Goal: Task Accomplishment & Management: Manage account settings

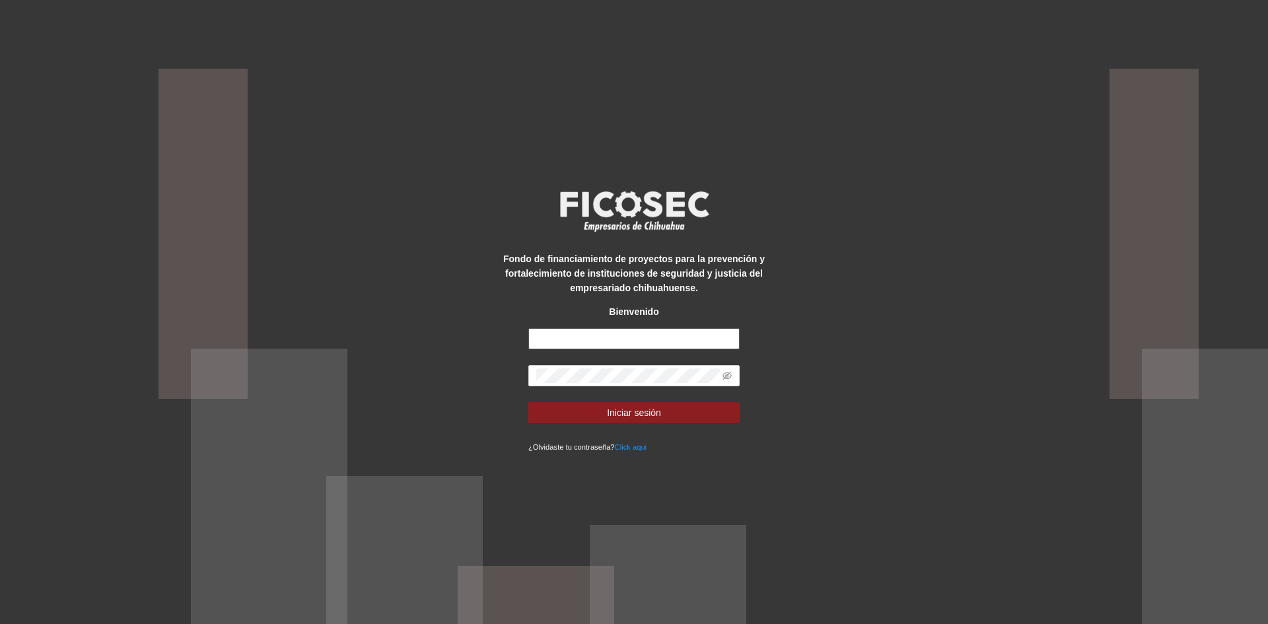
click at [573, 334] on input "text" at bounding box center [633, 338] width 211 height 21
type input "**********"
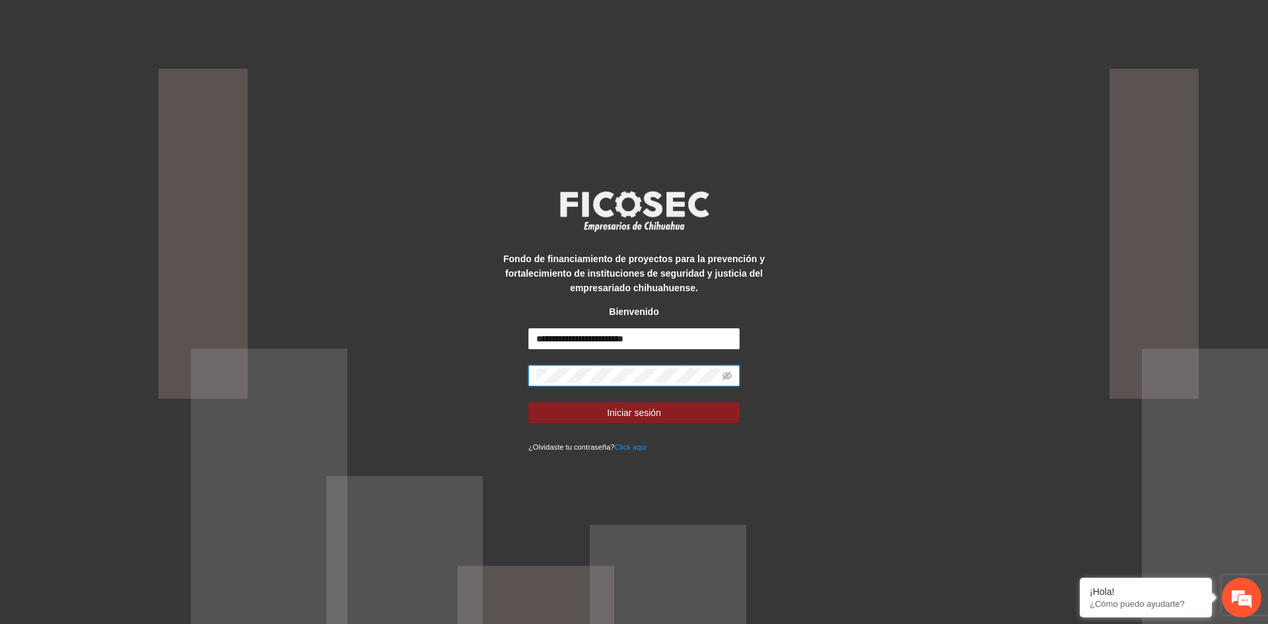
click at [528, 402] on button "Iniciar sesión" at bounding box center [633, 412] width 211 height 21
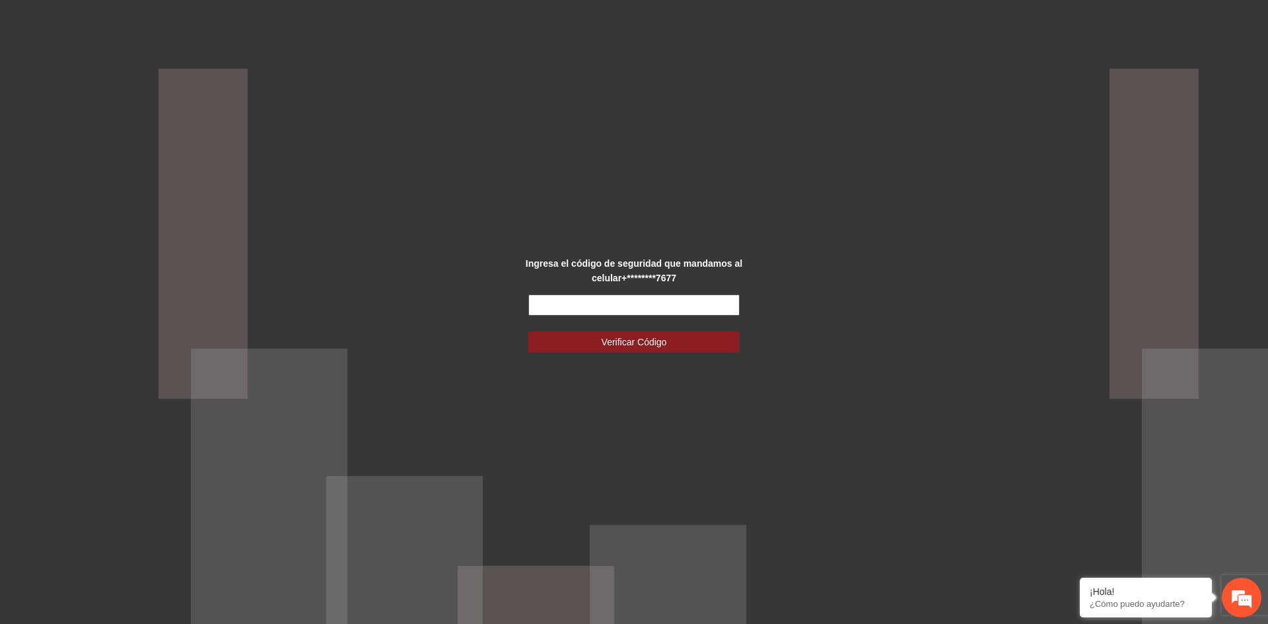
click at [574, 304] on input "text" at bounding box center [633, 305] width 211 height 21
type input "******"
click at [618, 340] on span "Verificar Código" at bounding box center [634, 342] width 65 height 15
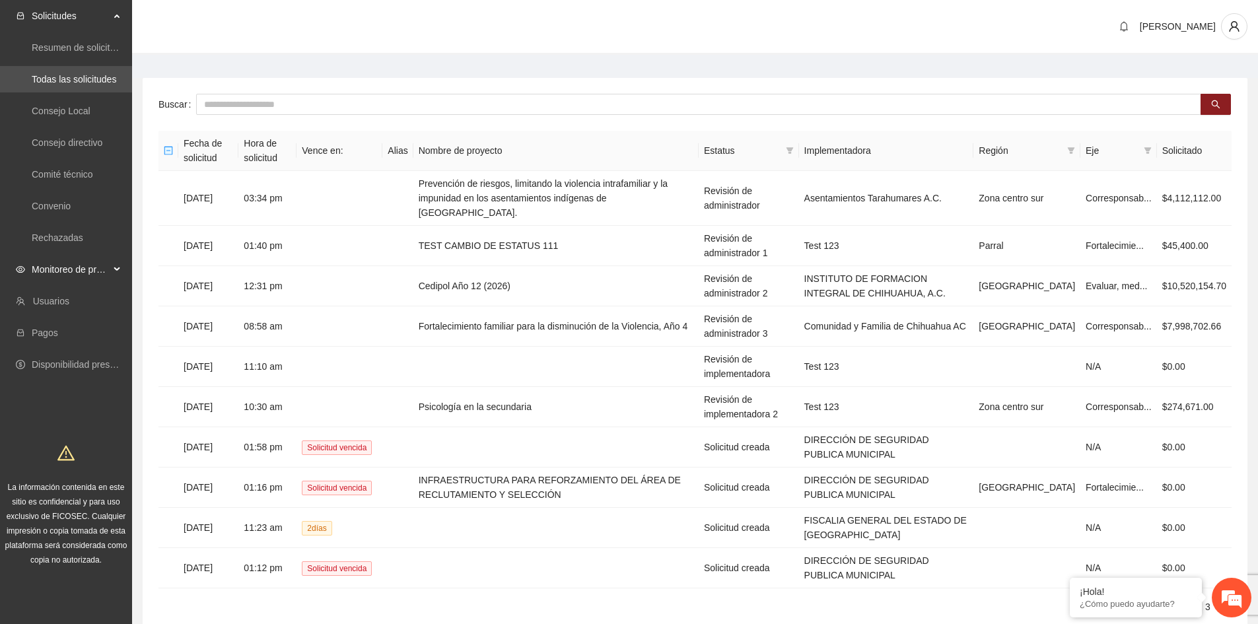
click at [115, 271] on div "Monitoreo de proyectos" at bounding box center [66, 269] width 132 height 26
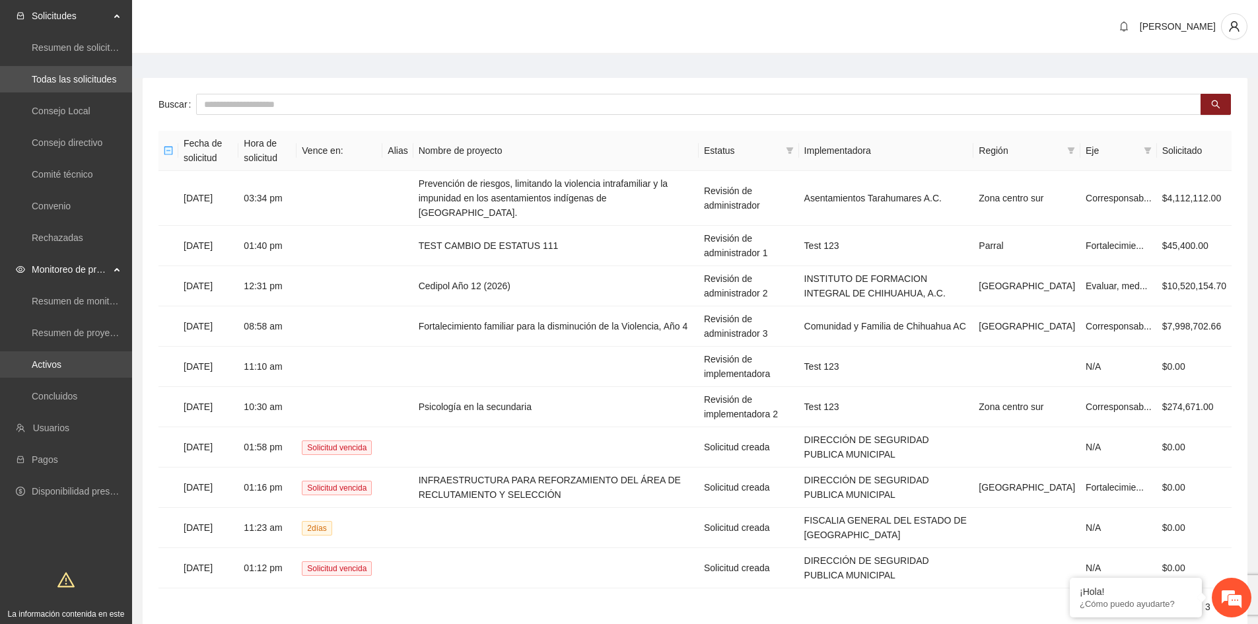
click at [61, 363] on link "Activos" at bounding box center [47, 364] width 30 height 11
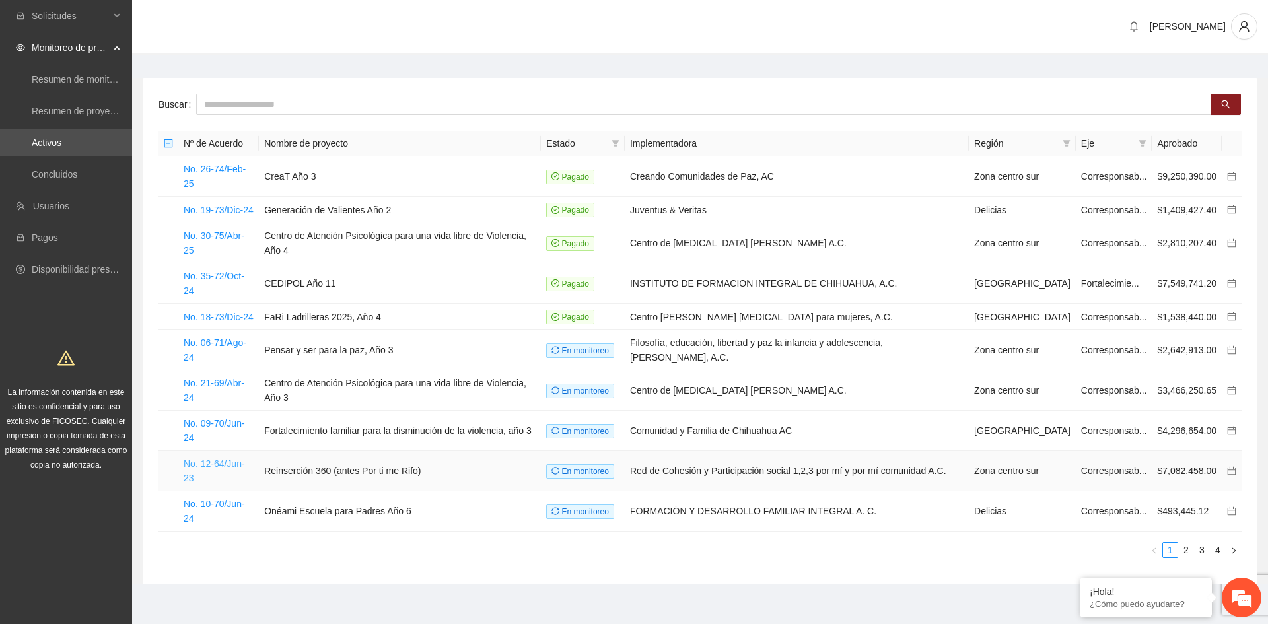
click at [211, 458] on link "No. 12-64/Jun-23" at bounding box center [214, 470] width 61 height 25
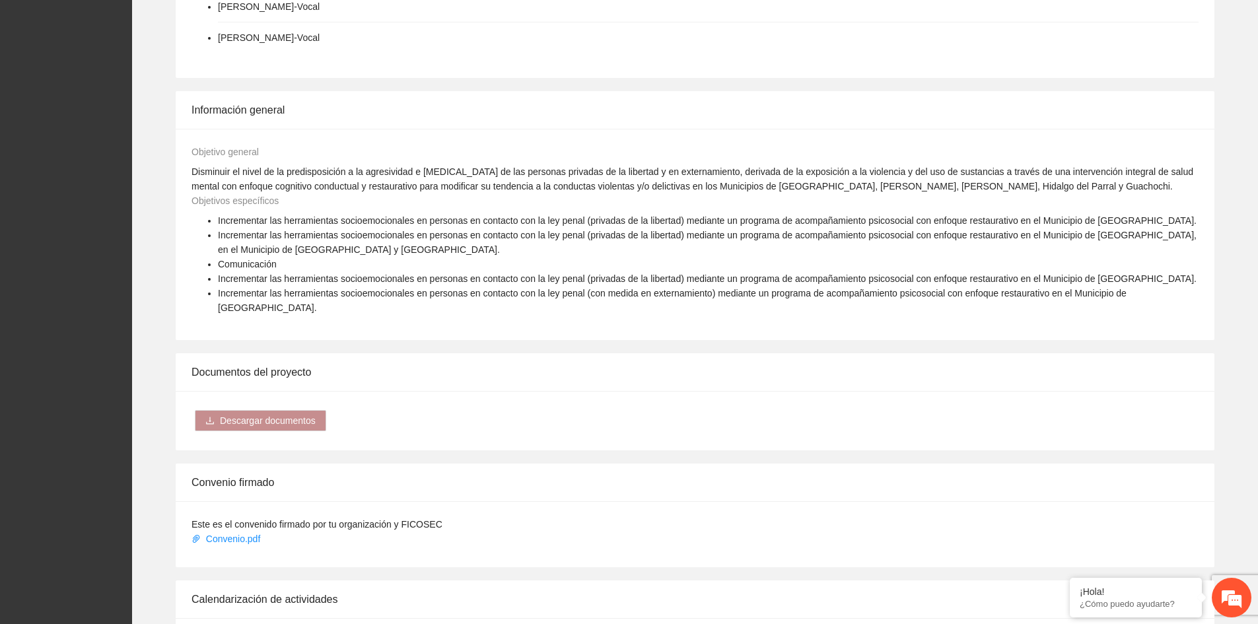
scroll to position [1057, 0]
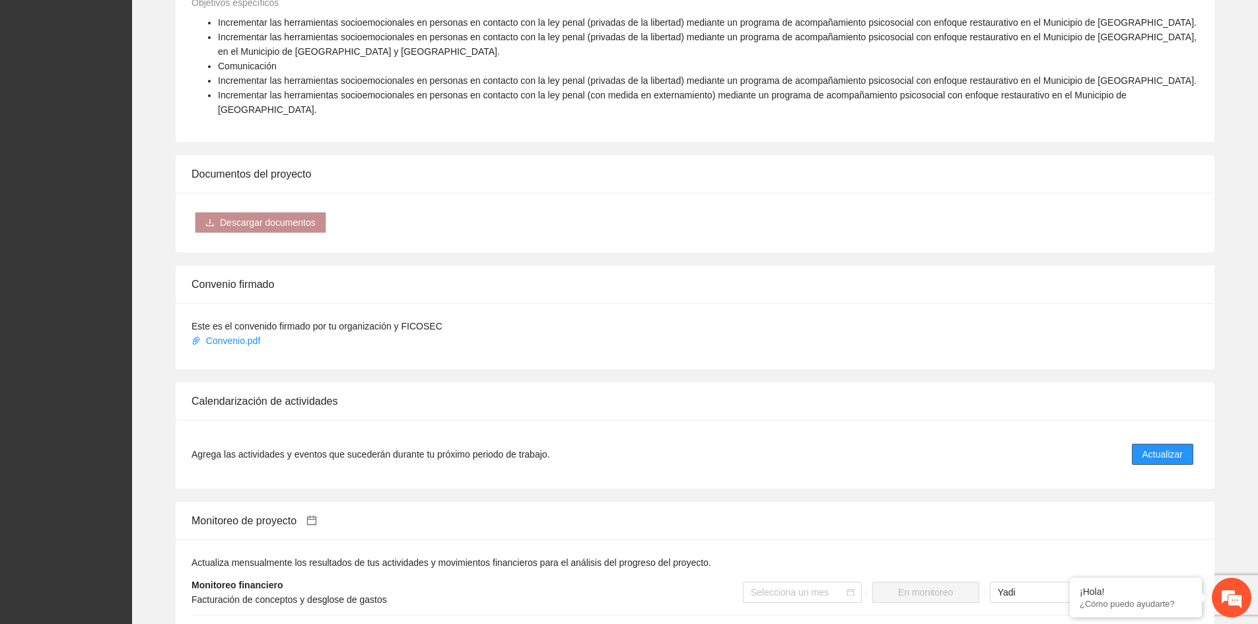
click at [1151, 447] on span "Actualizar" at bounding box center [1163, 454] width 40 height 15
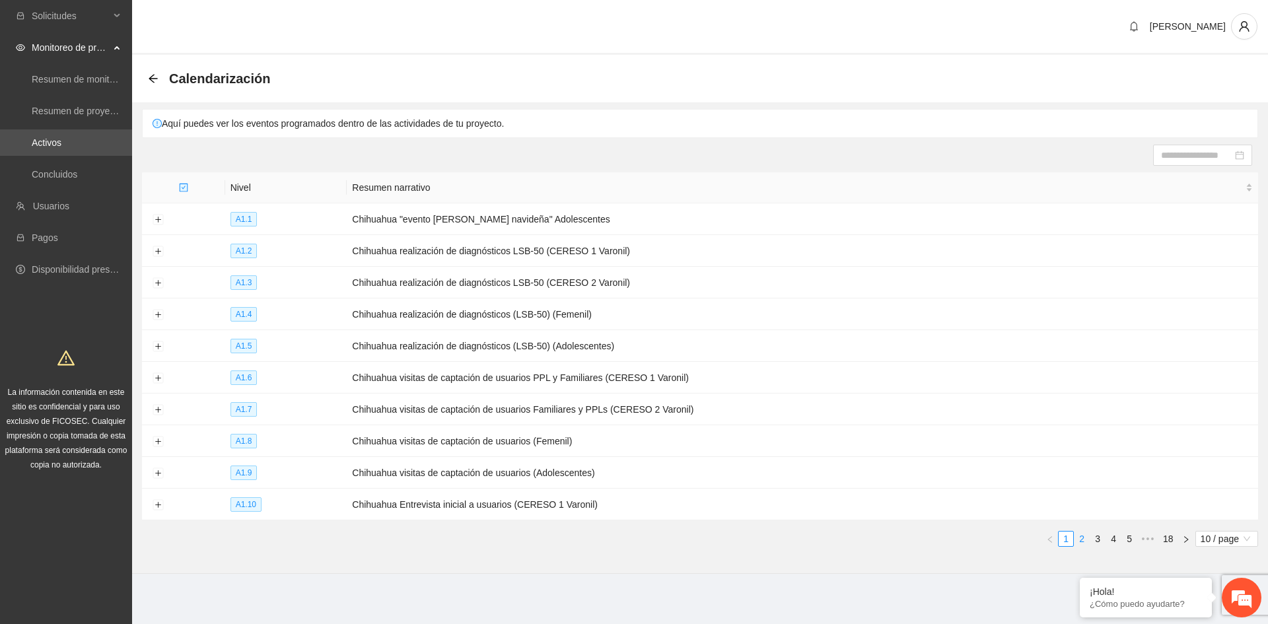
click at [1082, 536] on link "2" at bounding box center [1082, 539] width 15 height 15
click at [1096, 532] on link "3" at bounding box center [1098, 539] width 15 height 15
click at [1114, 532] on link "4" at bounding box center [1113, 539] width 15 height 15
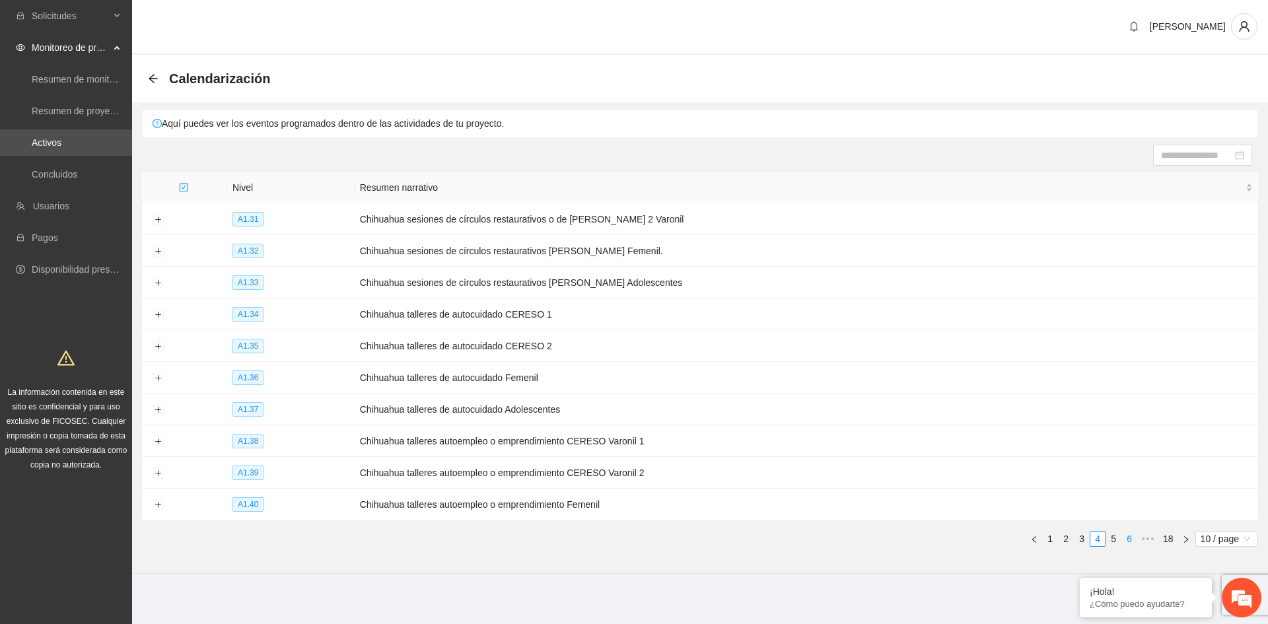
click at [1127, 532] on link "6" at bounding box center [1129, 539] width 15 height 15
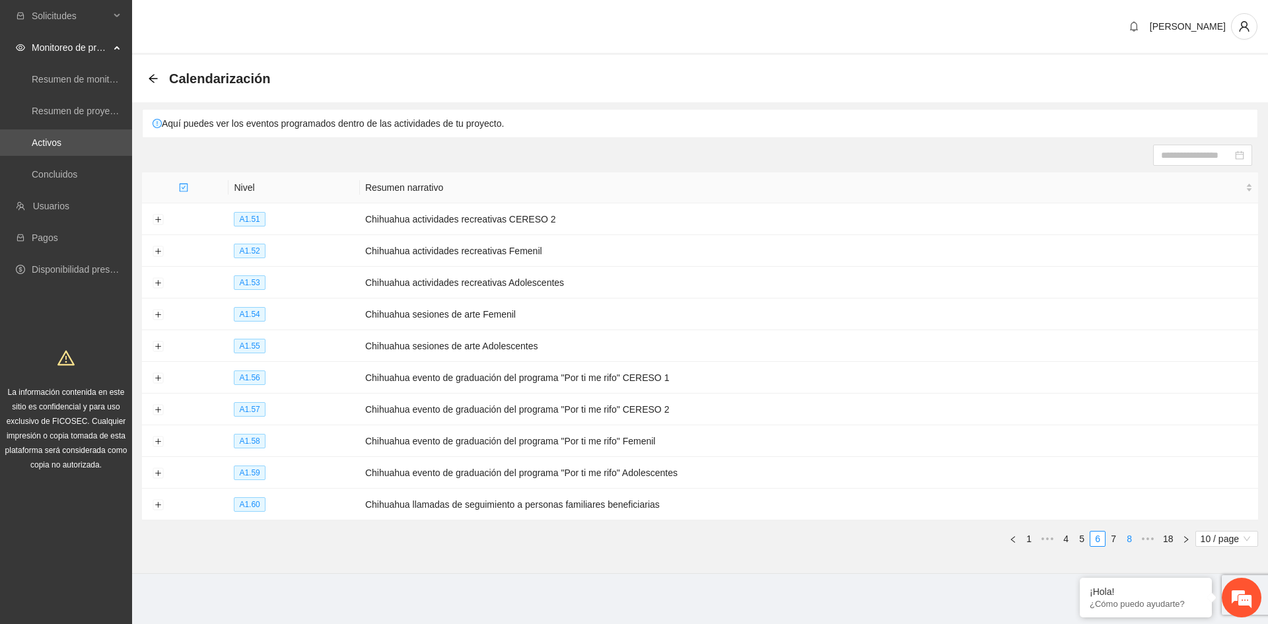
click at [1130, 532] on link "8" at bounding box center [1129, 539] width 15 height 15
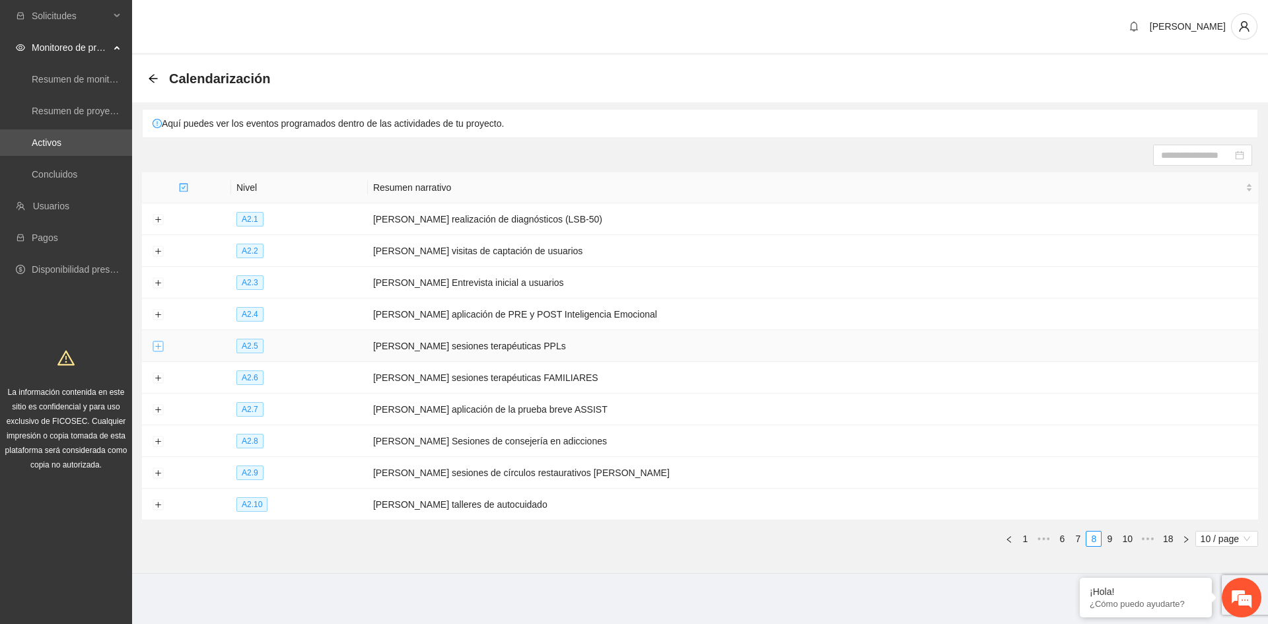
click at [155, 343] on button "Expand row" at bounding box center [158, 346] width 11 height 11
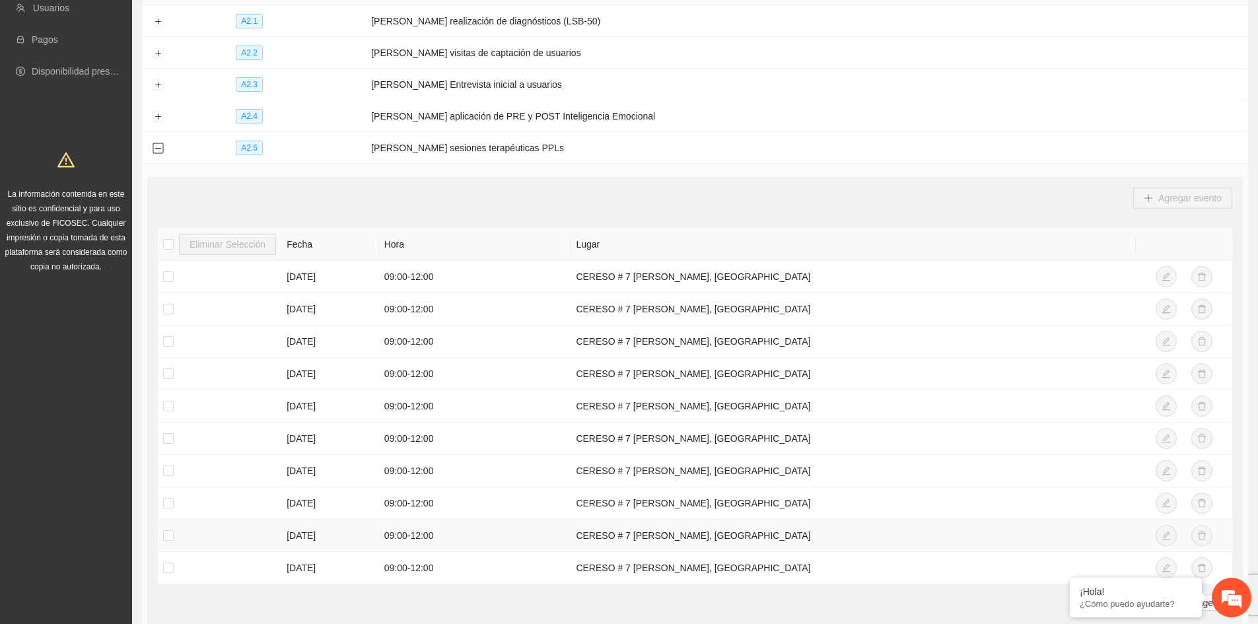
scroll to position [473, 0]
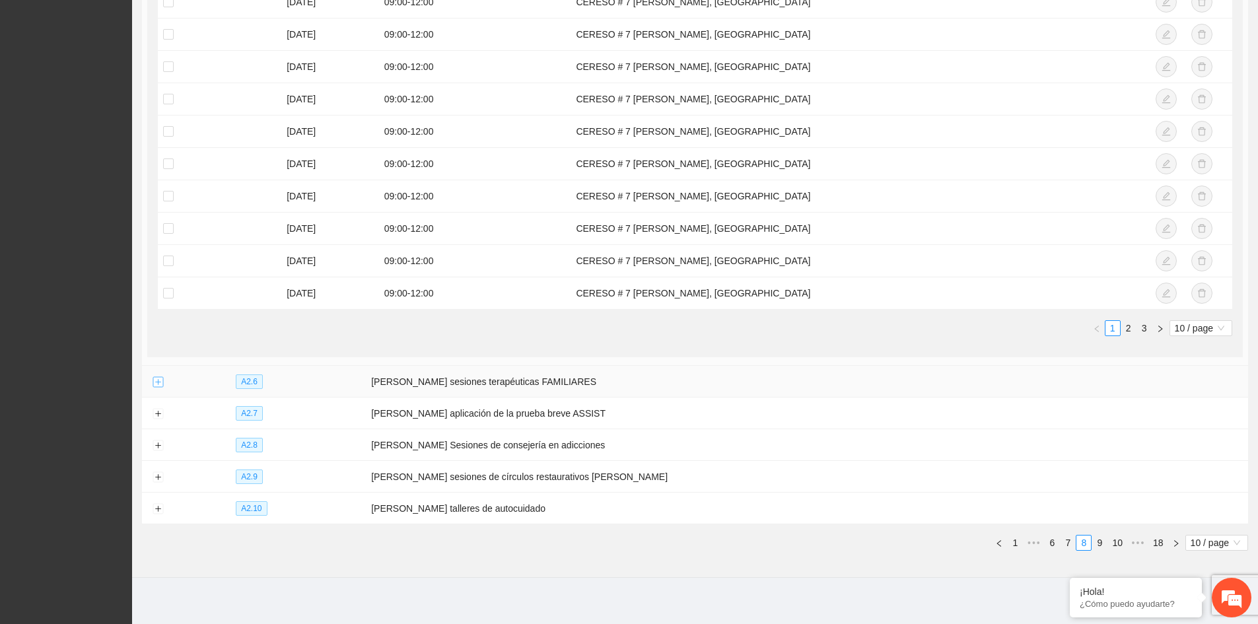
click at [158, 377] on button "Expand row" at bounding box center [158, 382] width 11 height 11
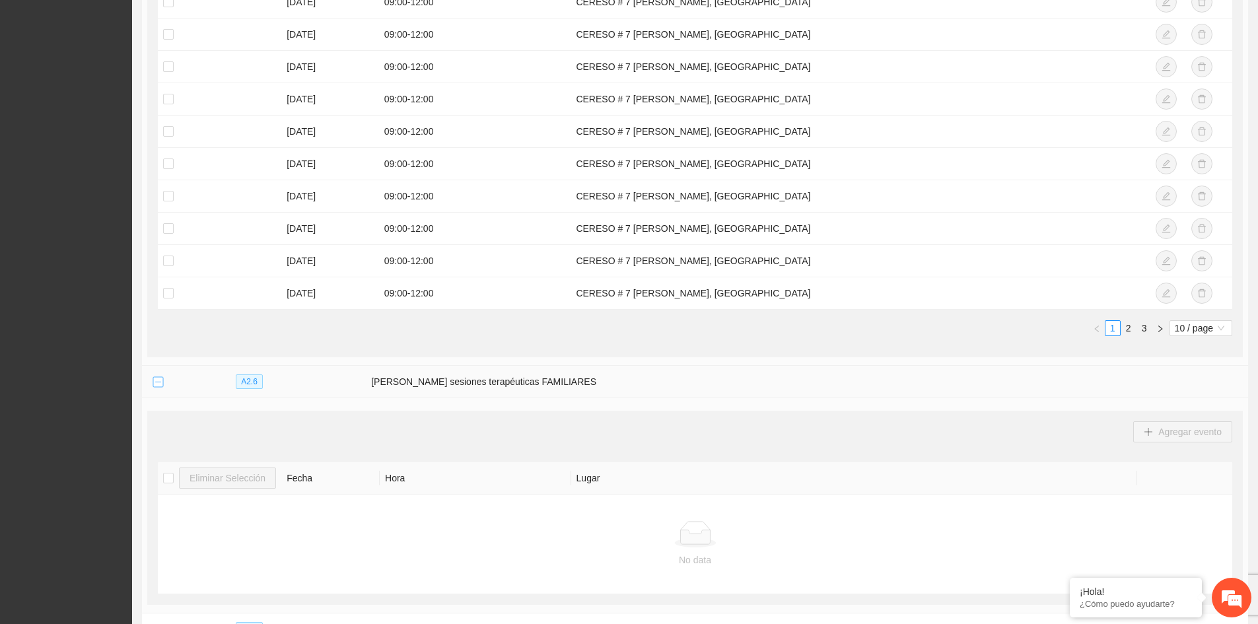
click at [158, 377] on button "Collapse row" at bounding box center [158, 382] width 11 height 11
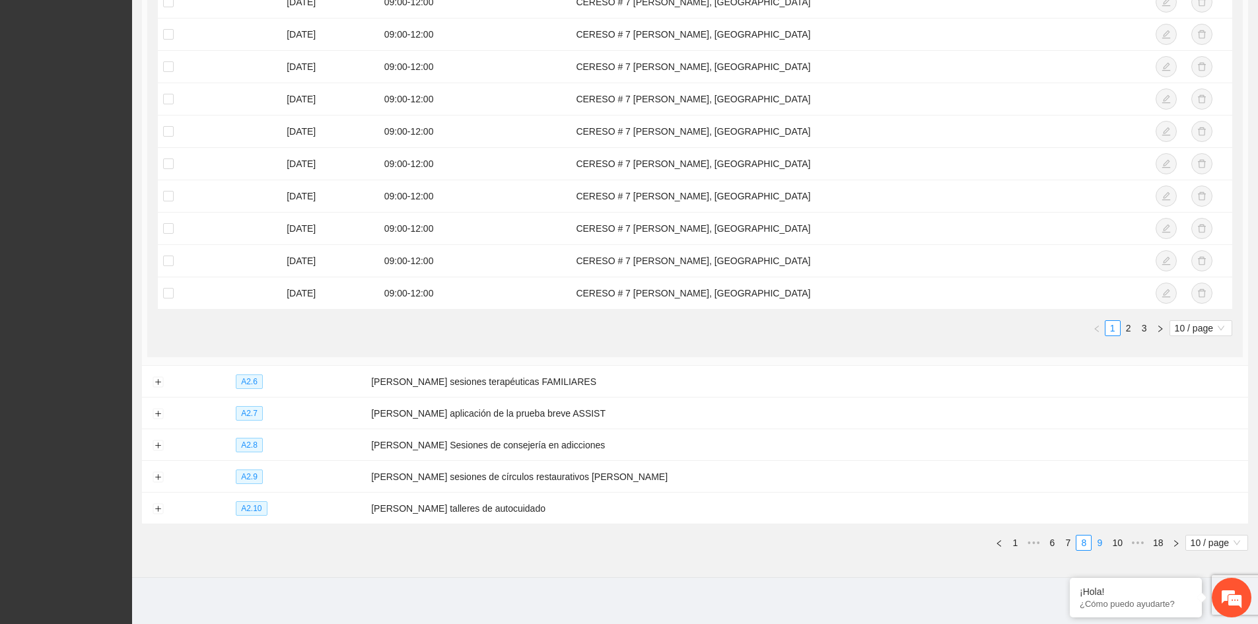
click at [1102, 538] on link "9" at bounding box center [1099, 543] width 15 height 15
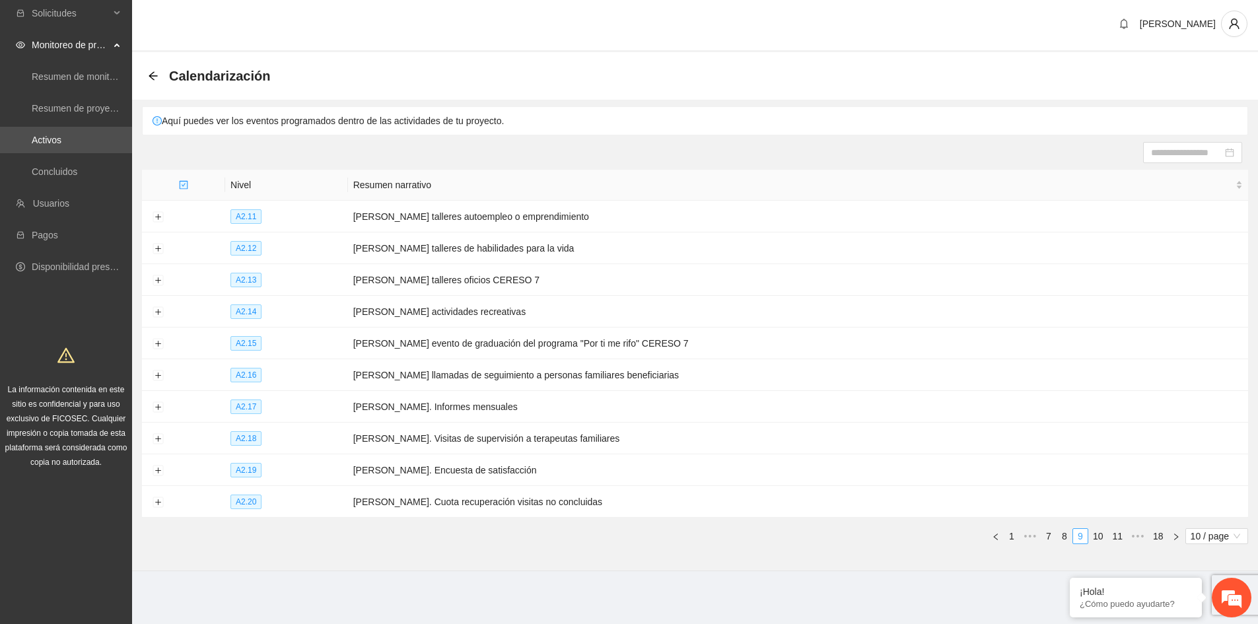
scroll to position [0, 0]
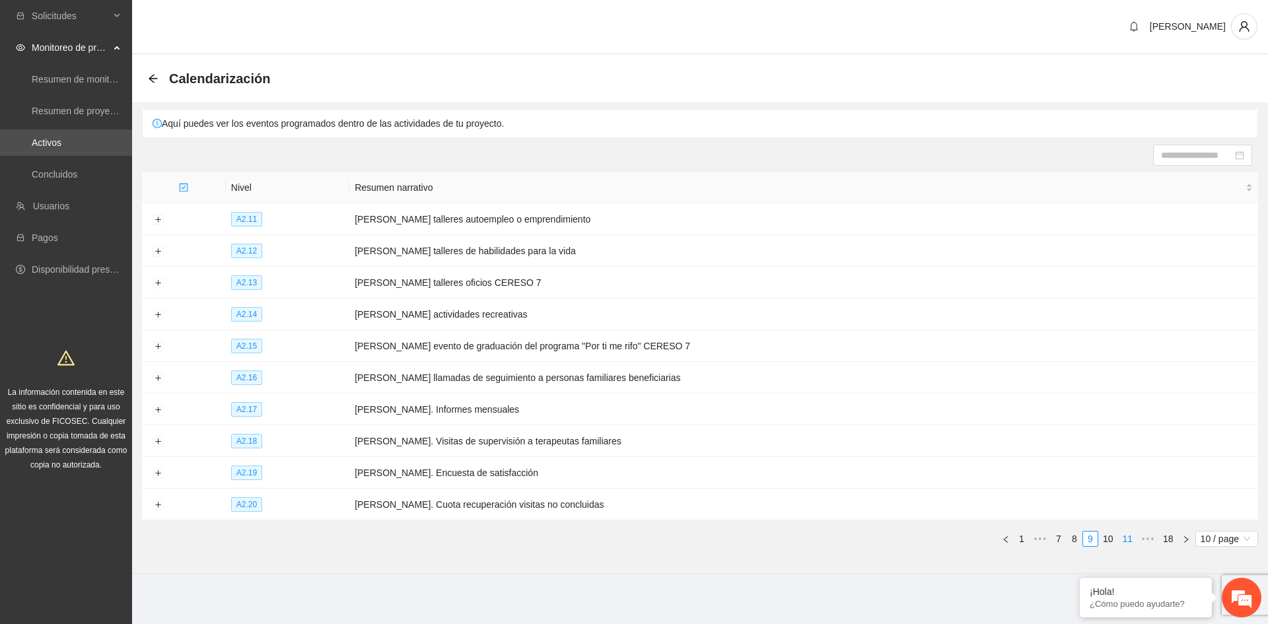
click at [1126, 532] on link "11" at bounding box center [1127, 539] width 18 height 15
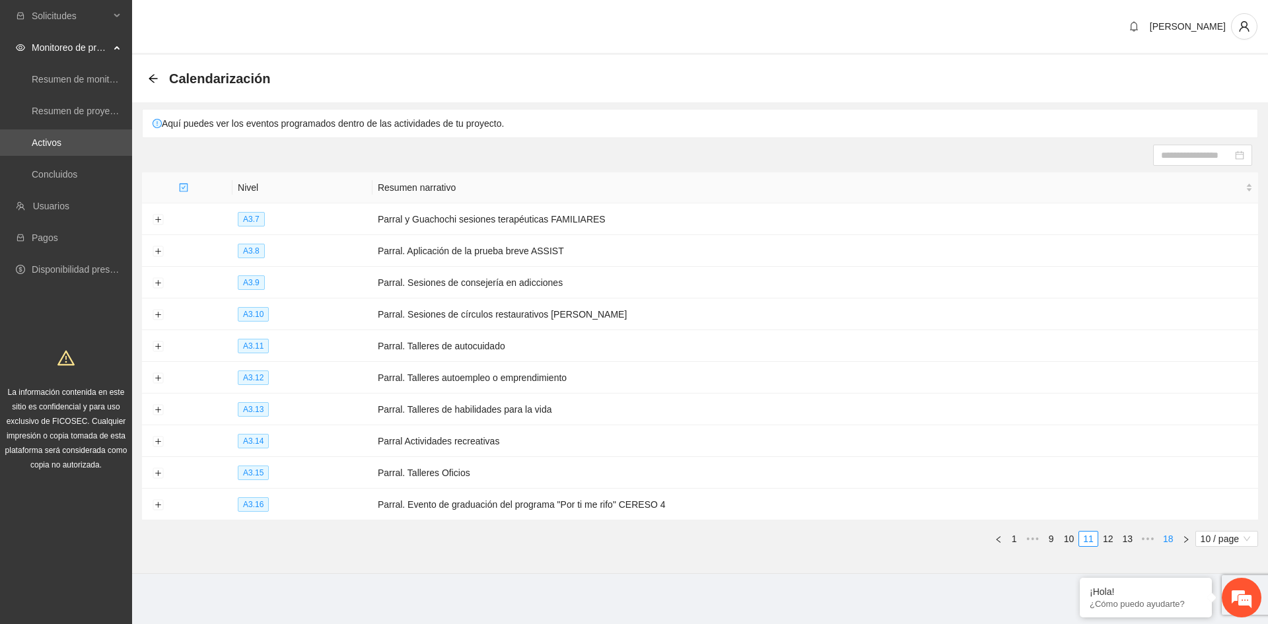
click at [1168, 532] on link "18" at bounding box center [1168, 539] width 18 height 15
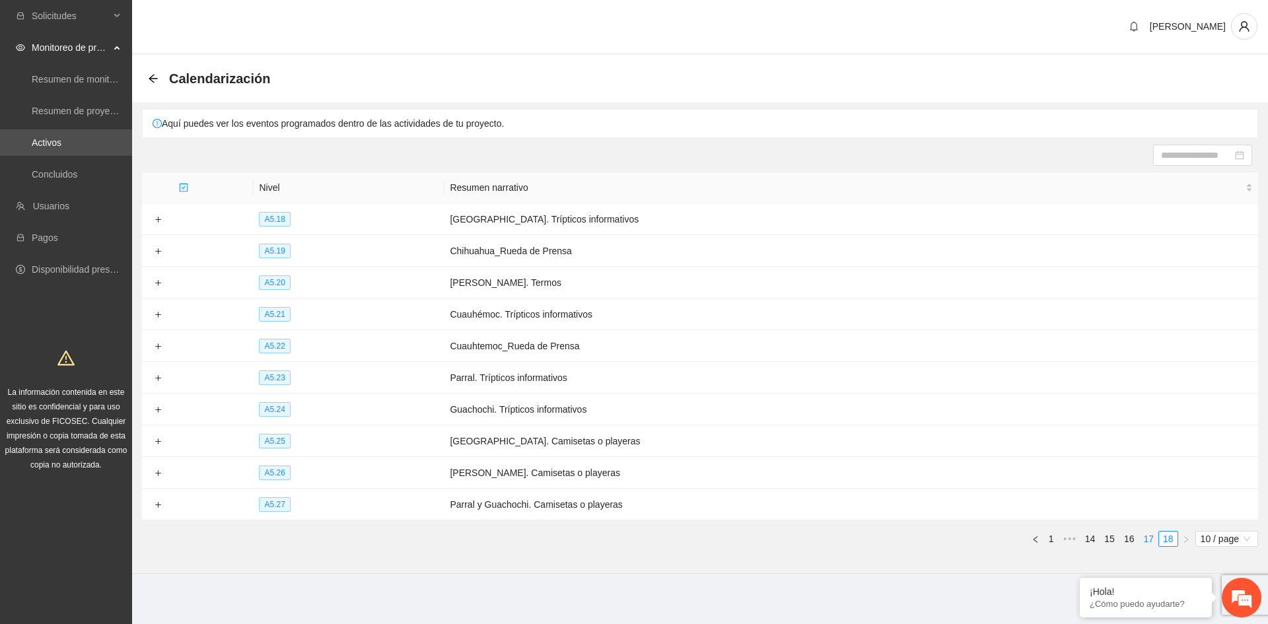
click at [1153, 534] on link "17" at bounding box center [1148, 539] width 18 height 15
click at [1131, 536] on link "16" at bounding box center [1129, 539] width 18 height 15
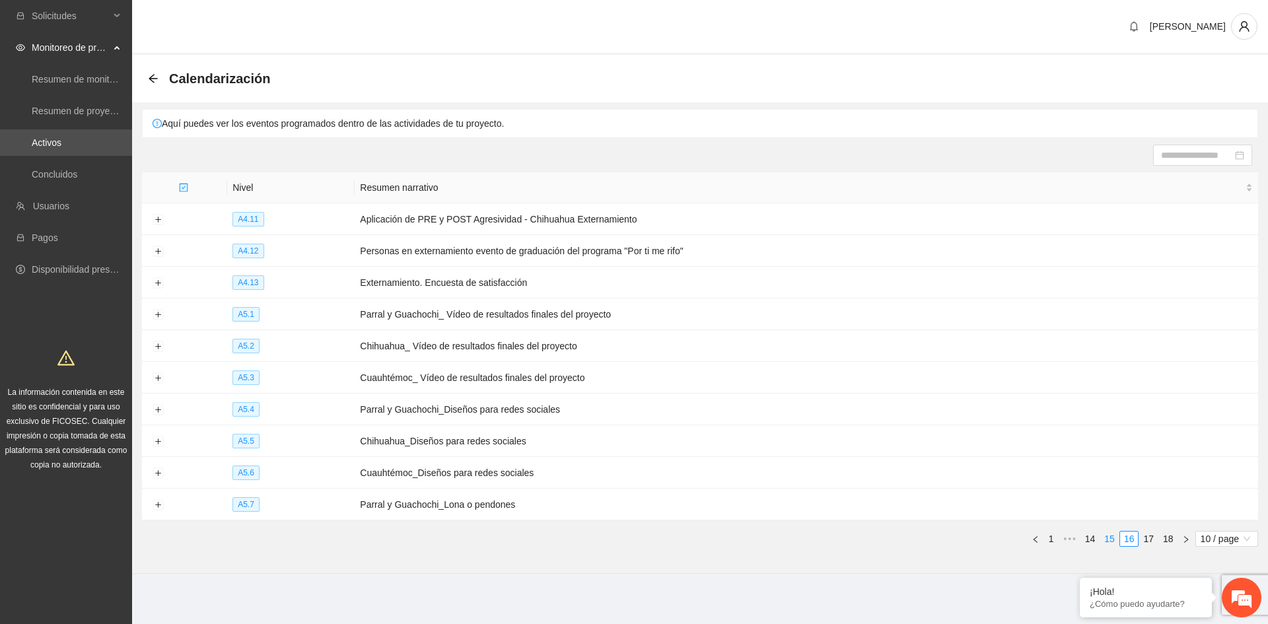
click at [1114, 536] on link "15" at bounding box center [1109, 539] width 18 height 15
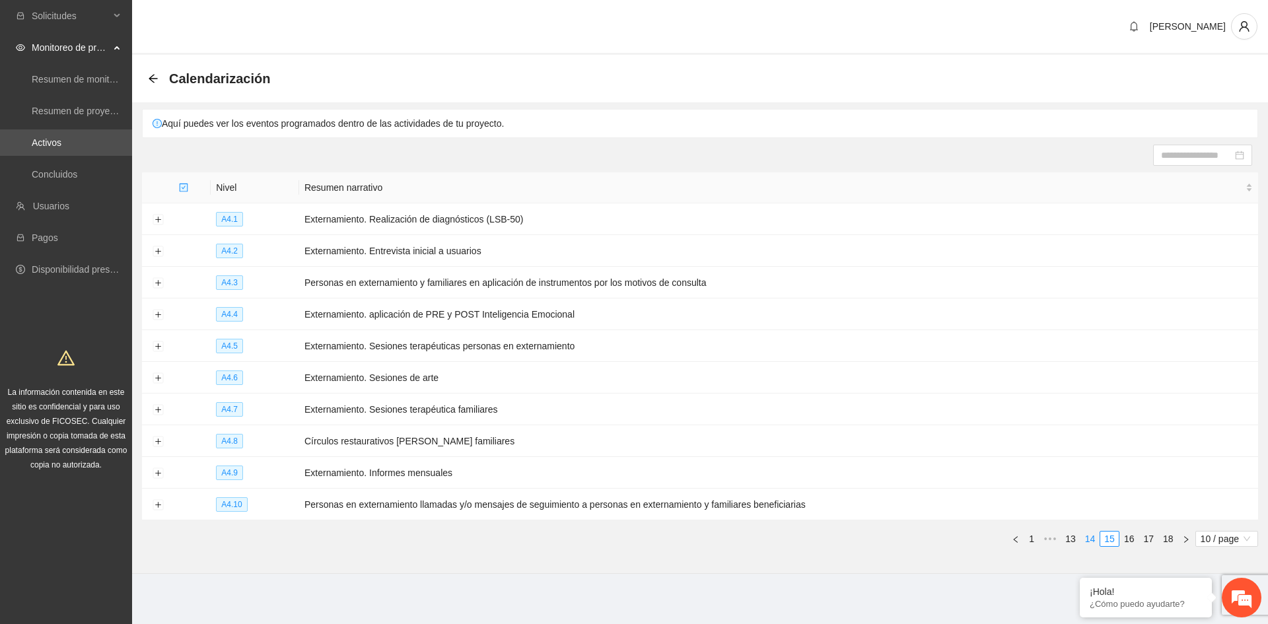
click at [1094, 536] on link "14" at bounding box center [1090, 539] width 18 height 15
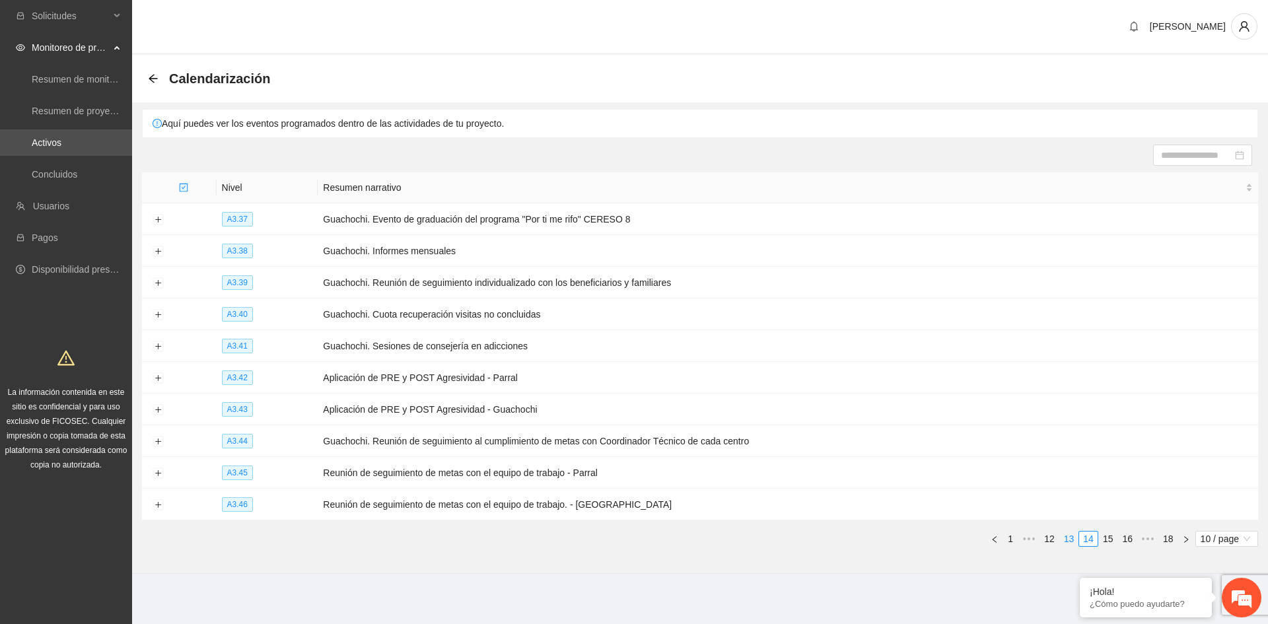
click at [1072, 534] on link "13" at bounding box center [1069, 539] width 18 height 15
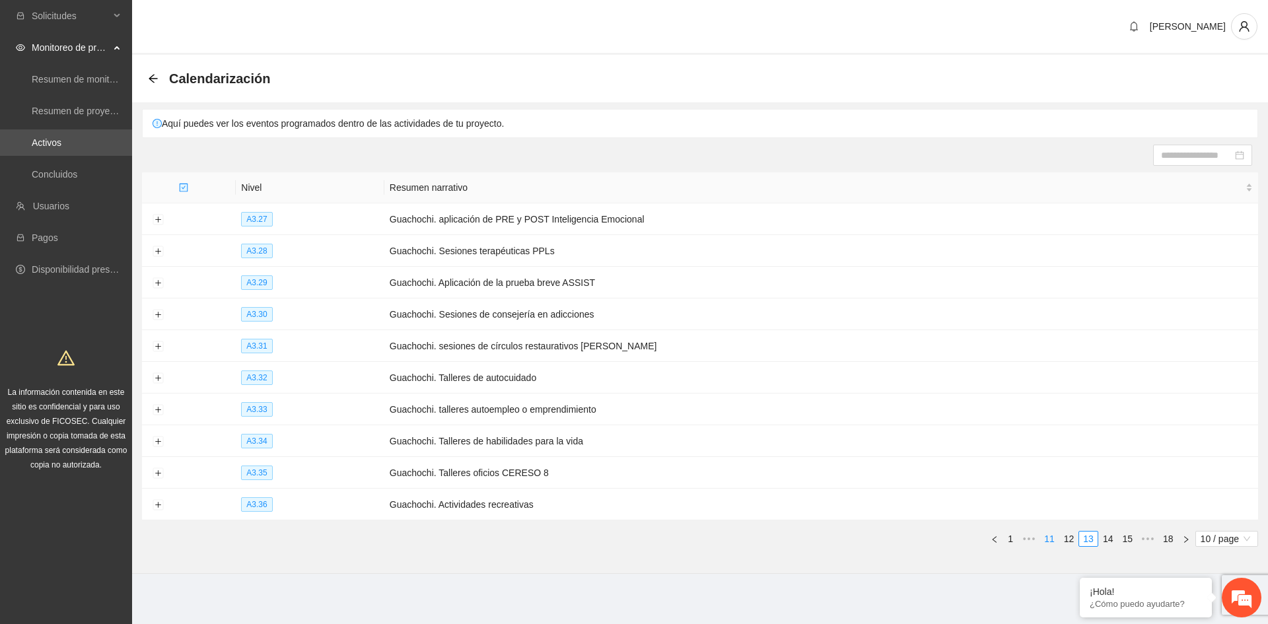
click at [1055, 534] on link "11" at bounding box center [1049, 539] width 18 height 15
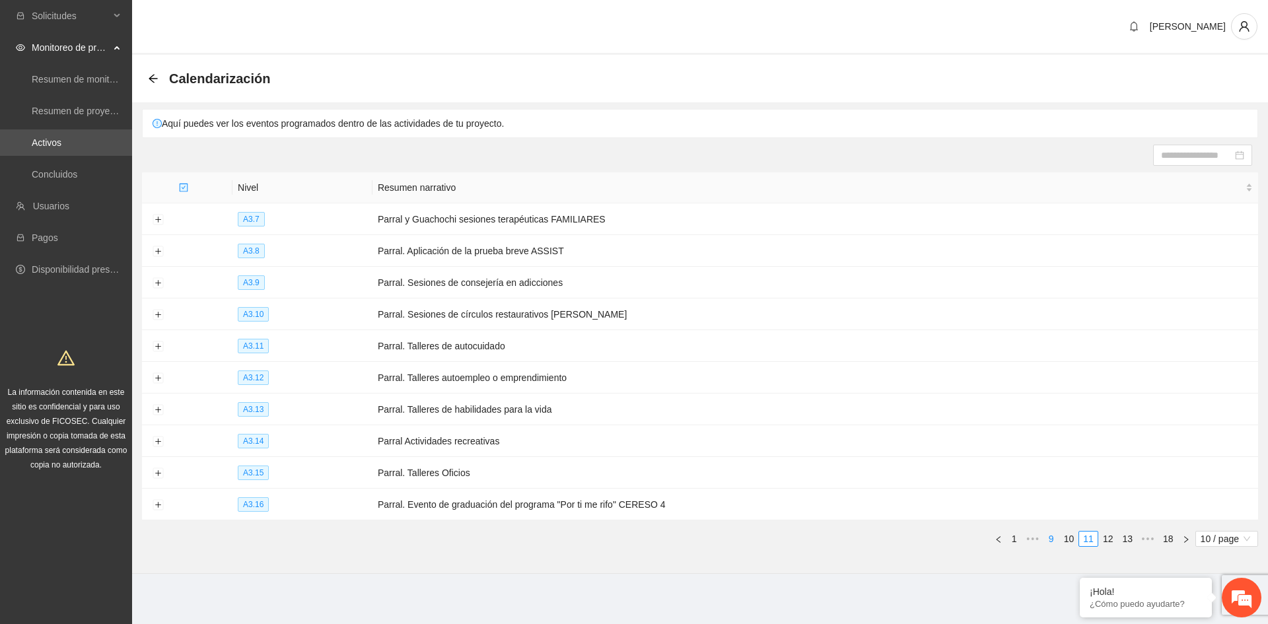
click at [1049, 536] on link "9" at bounding box center [1051, 539] width 15 height 15
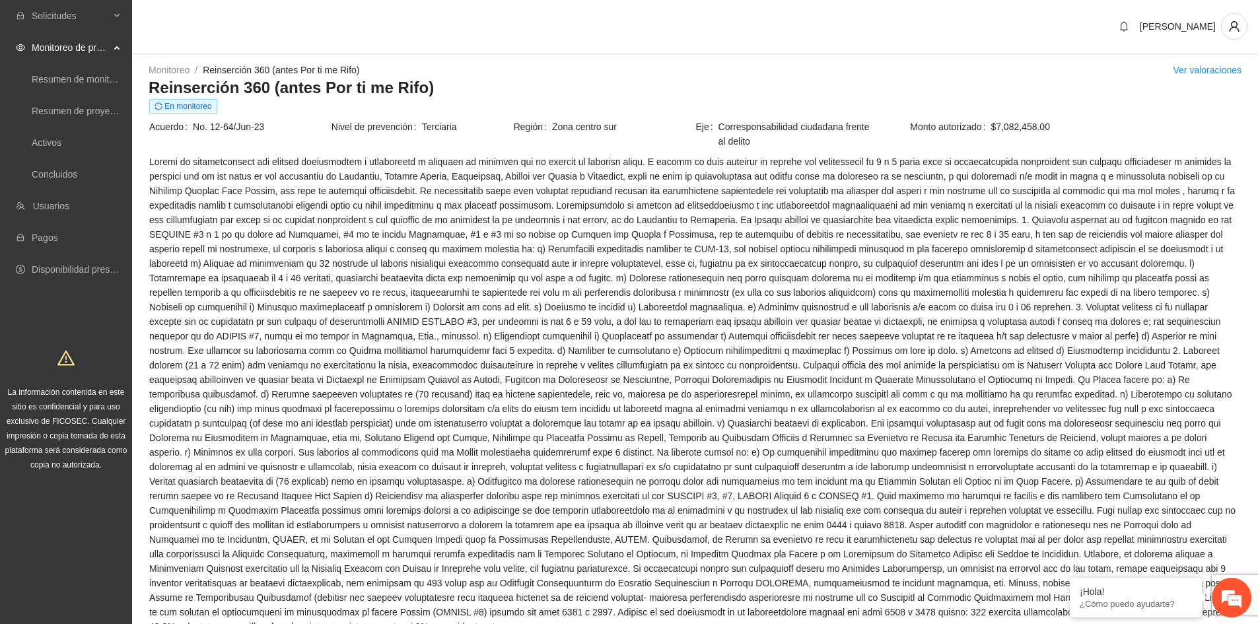
scroll to position [330, 0]
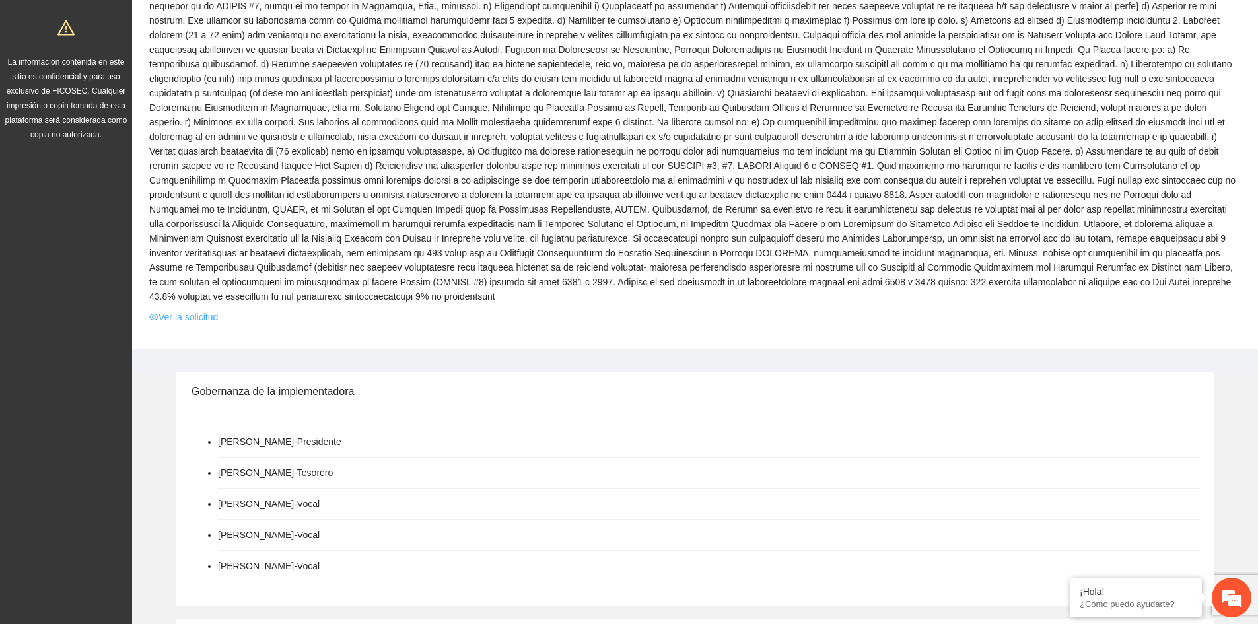
click at [188, 310] on link "Ver la solicitud" at bounding box center [183, 317] width 69 height 15
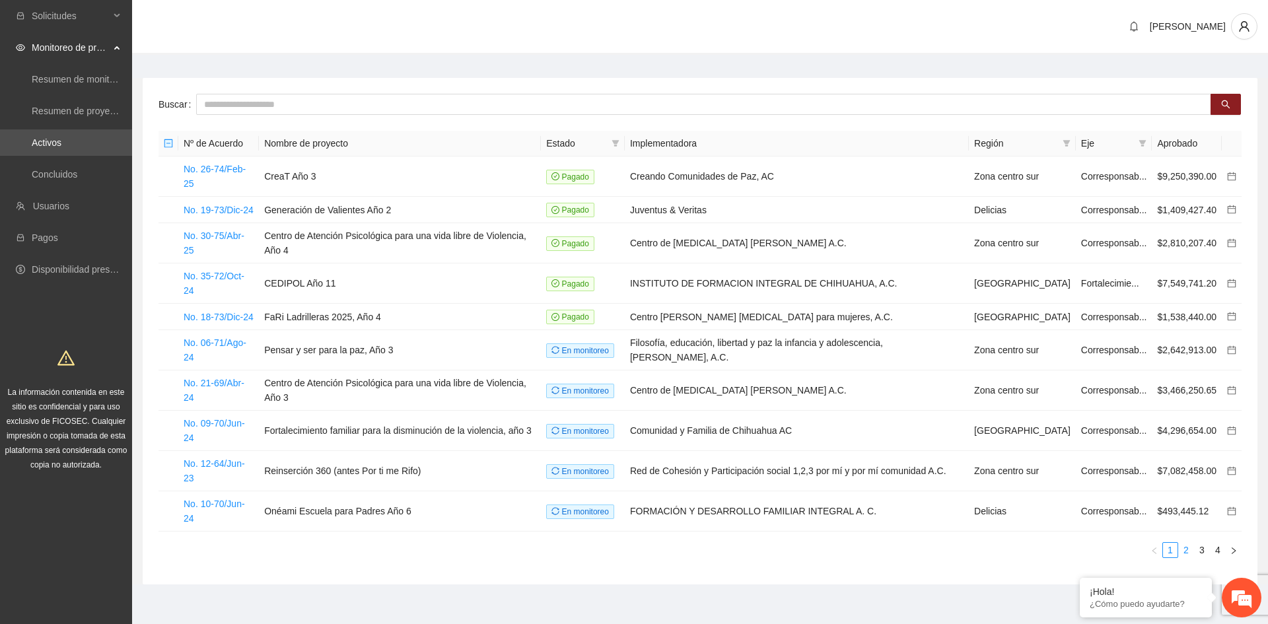
click at [1190, 543] on link "2" at bounding box center [1186, 550] width 15 height 15
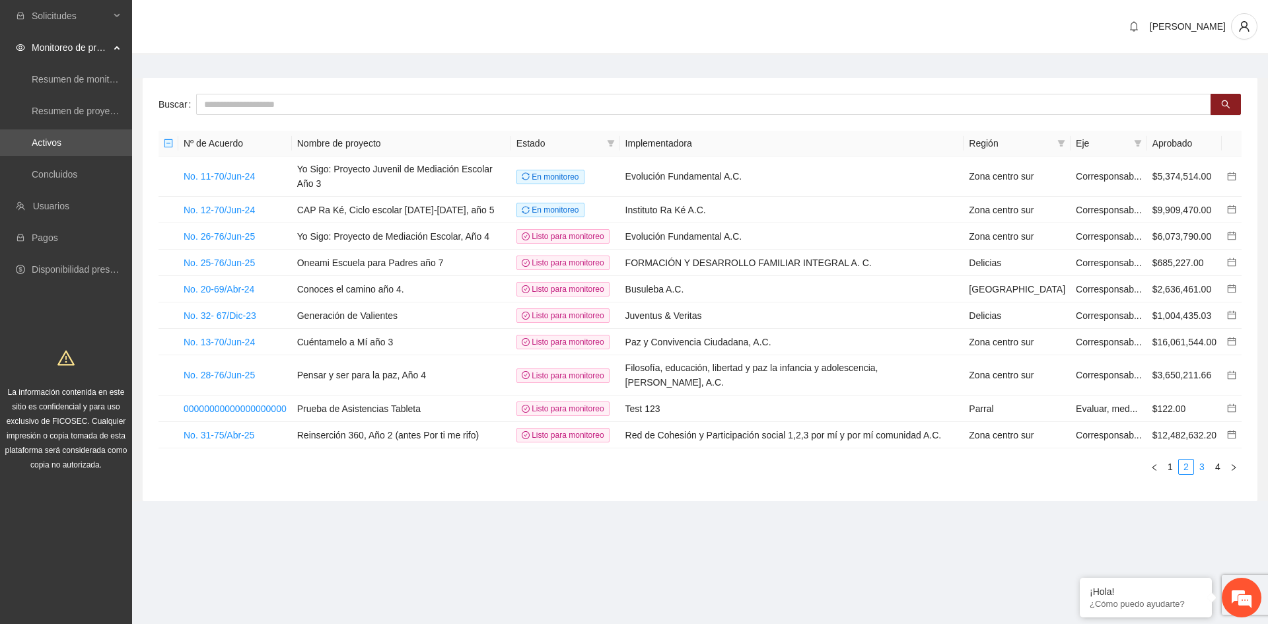
click at [1204, 460] on link "3" at bounding box center [1202, 467] width 15 height 15
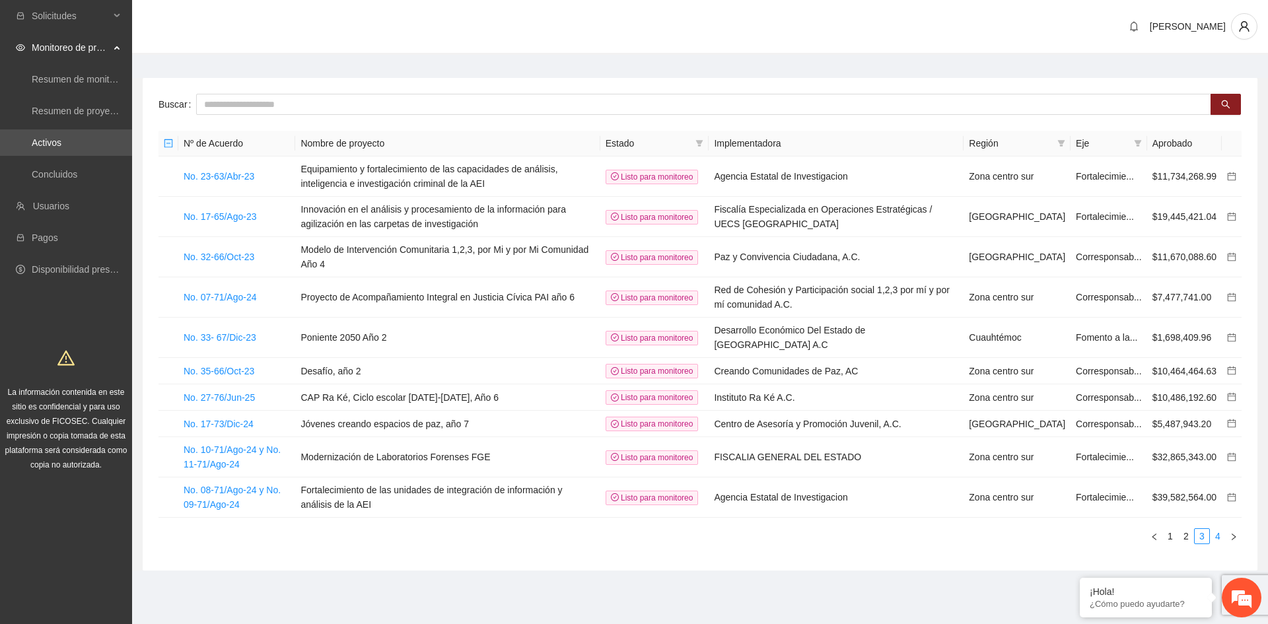
click at [1218, 537] on link "4" at bounding box center [1218, 536] width 15 height 15
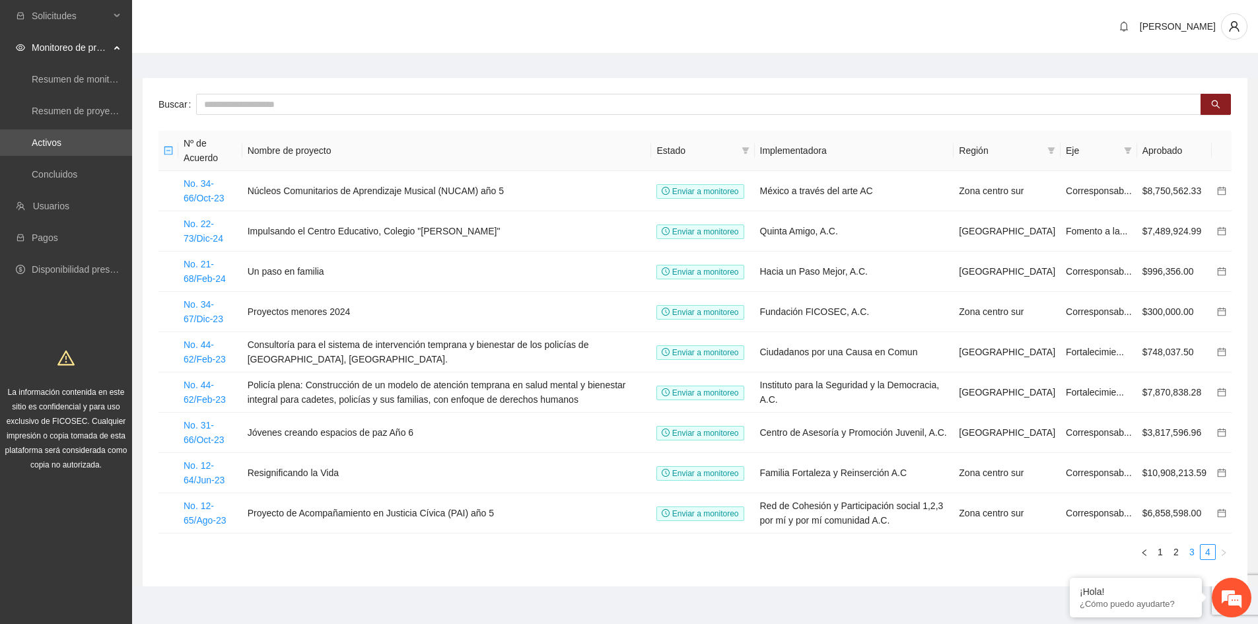
click at [1188, 552] on link "3" at bounding box center [1192, 552] width 15 height 15
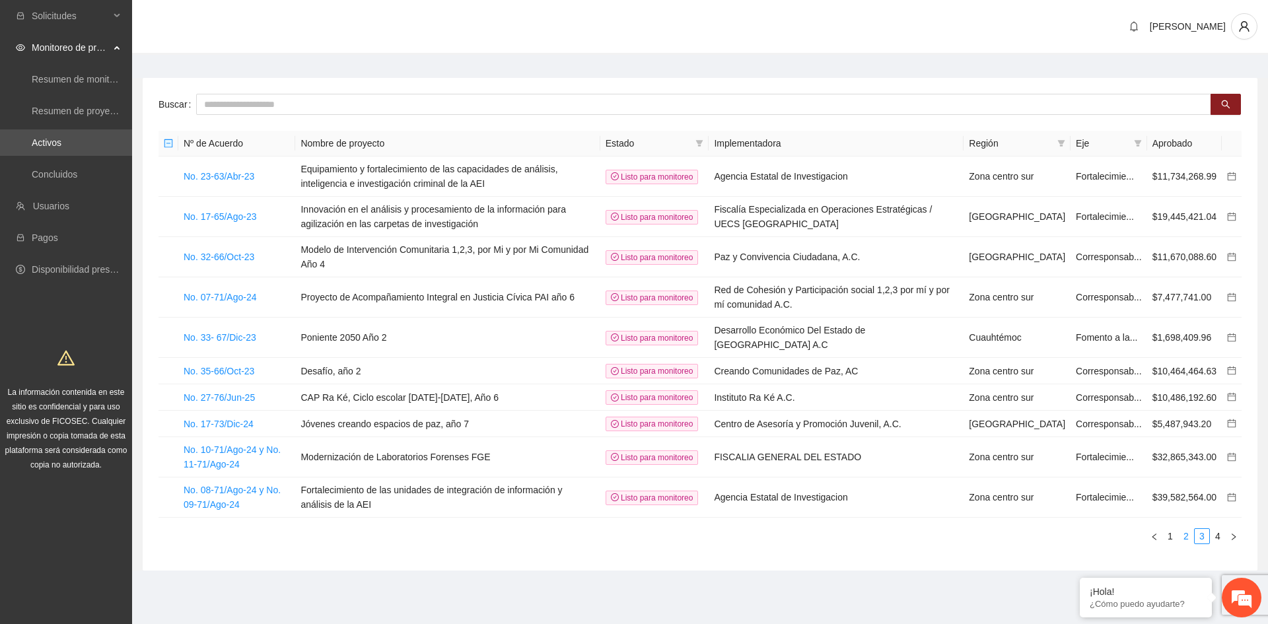
click at [1188, 536] on link "2" at bounding box center [1186, 536] width 15 height 15
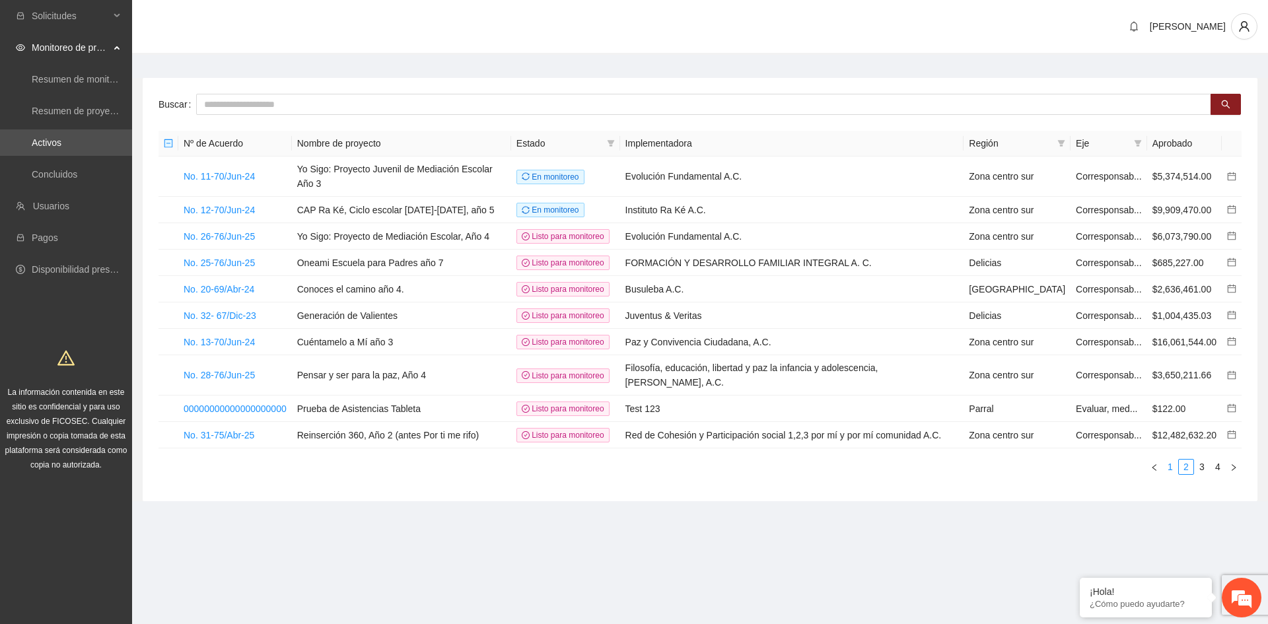
click at [1171, 460] on link "1" at bounding box center [1170, 467] width 15 height 15
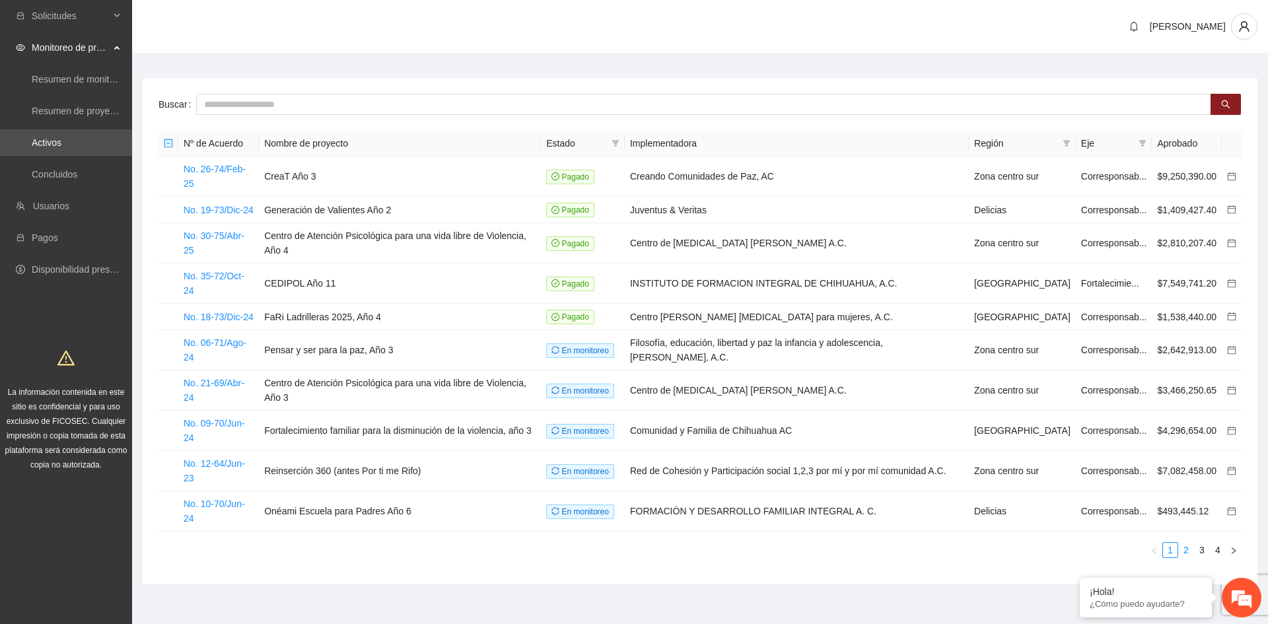
click at [1188, 543] on link "2" at bounding box center [1186, 550] width 15 height 15
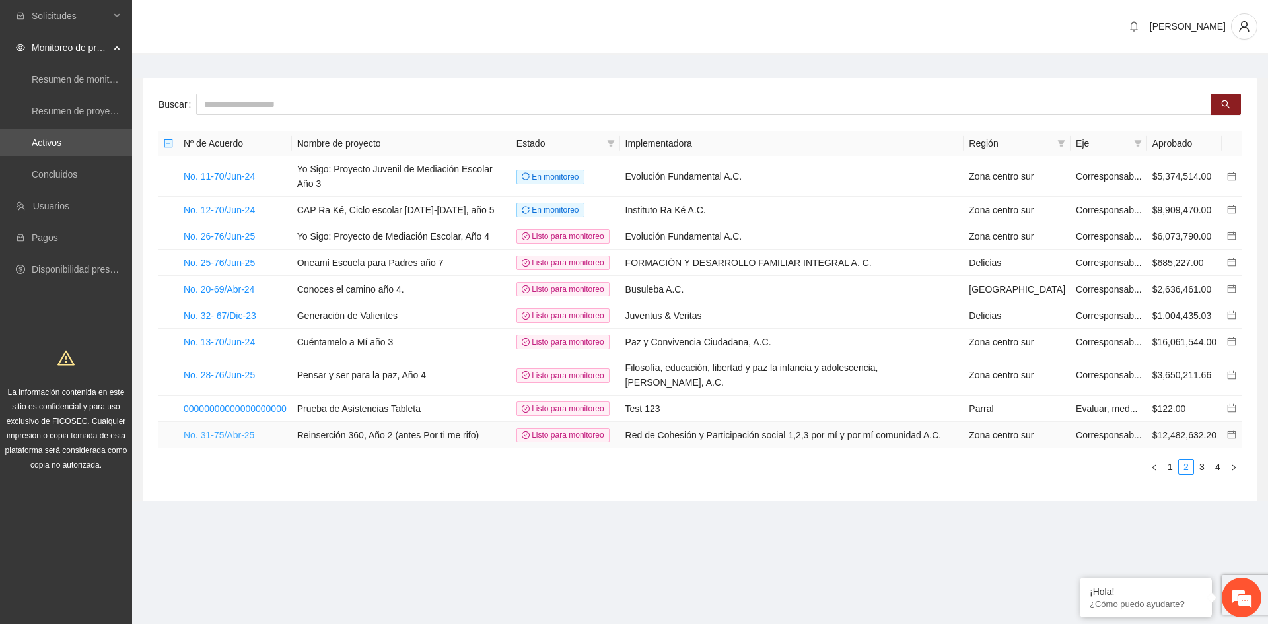
click at [229, 430] on link "No. 31-75/Abr-25" at bounding box center [219, 435] width 71 height 11
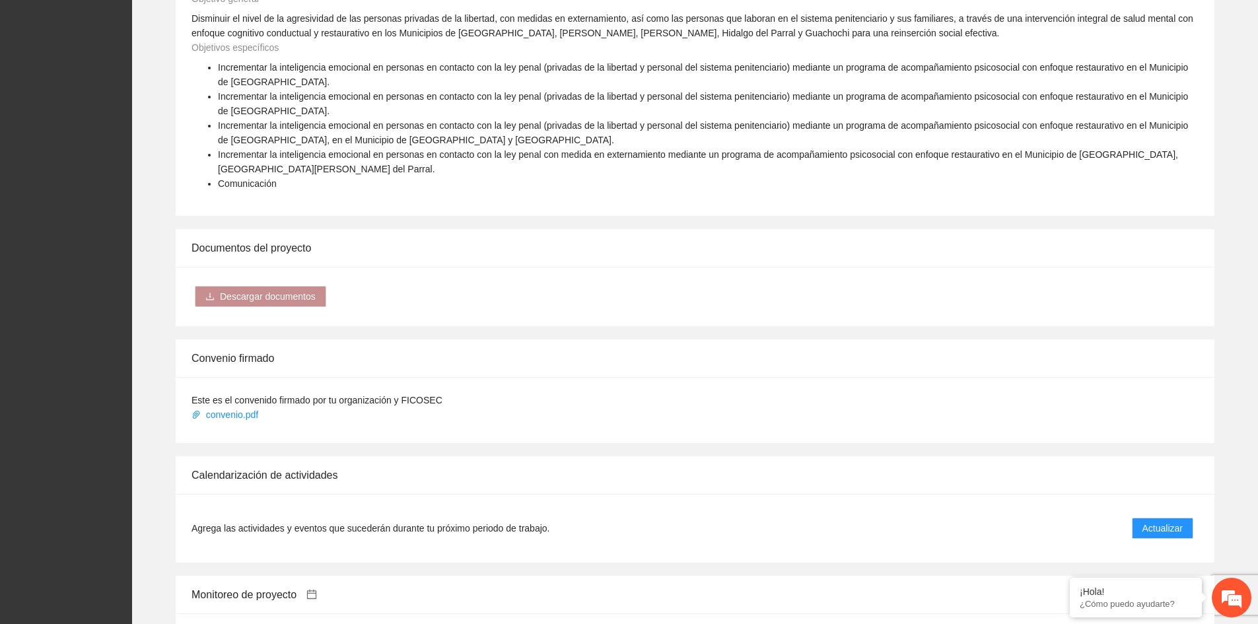
scroll to position [1849, 0]
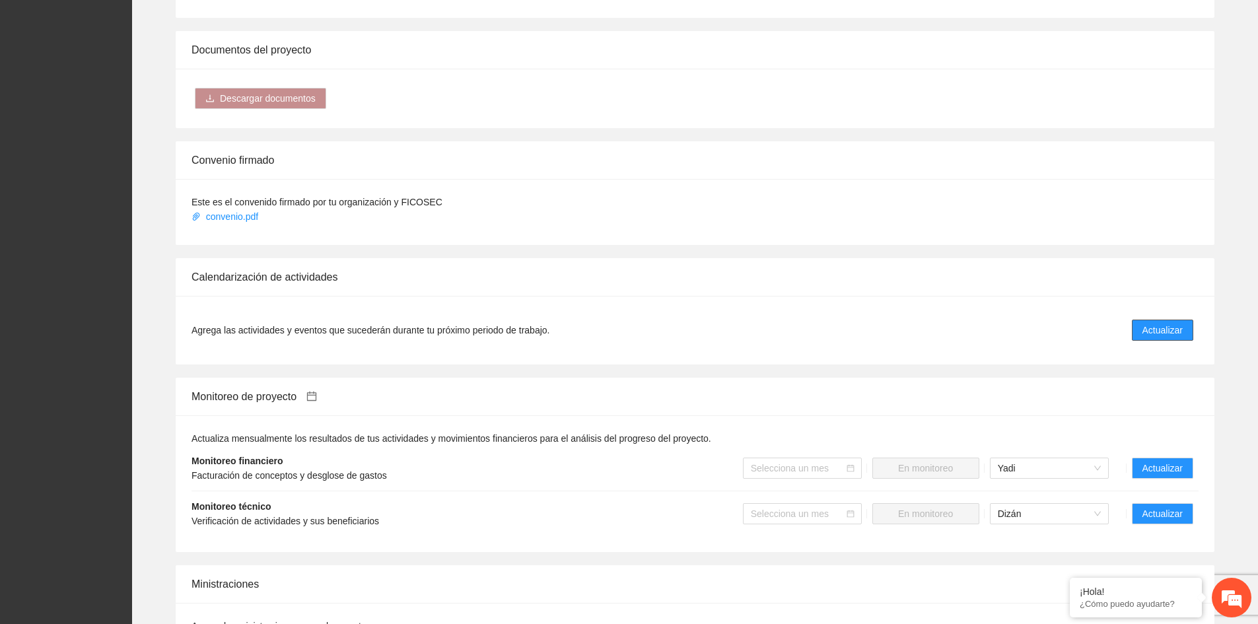
click at [1155, 323] on span "Actualizar" at bounding box center [1163, 330] width 40 height 15
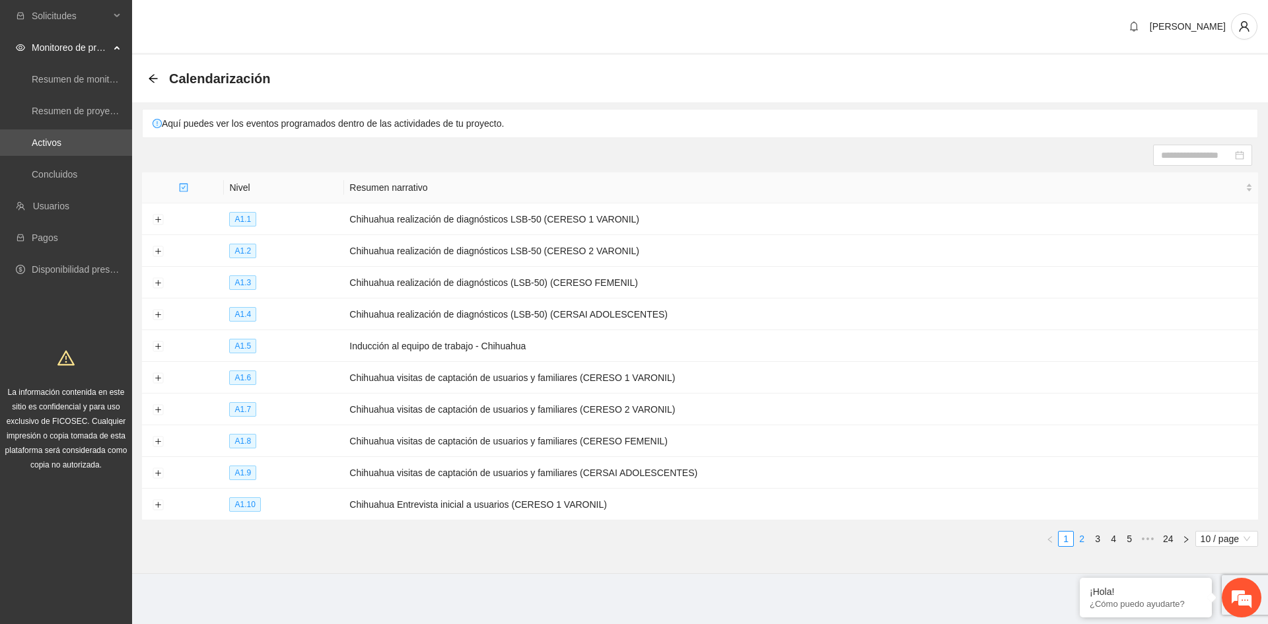
click at [1080, 533] on link "2" at bounding box center [1082, 539] width 15 height 15
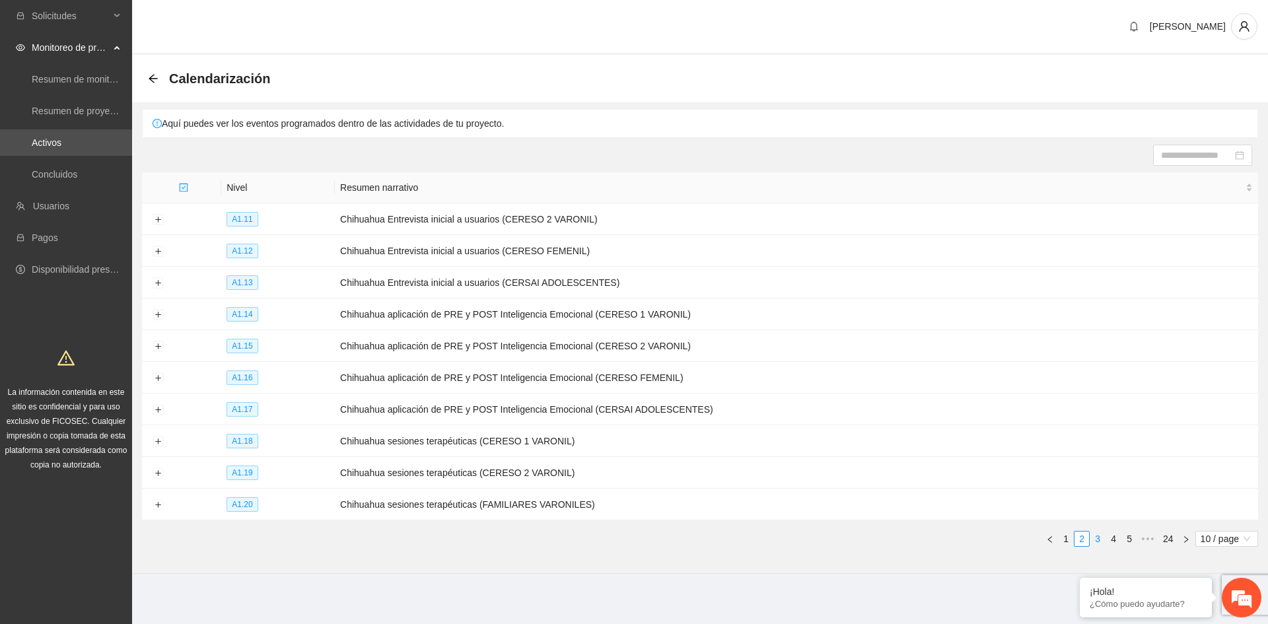
click at [1104, 532] on link "3" at bounding box center [1098, 539] width 15 height 15
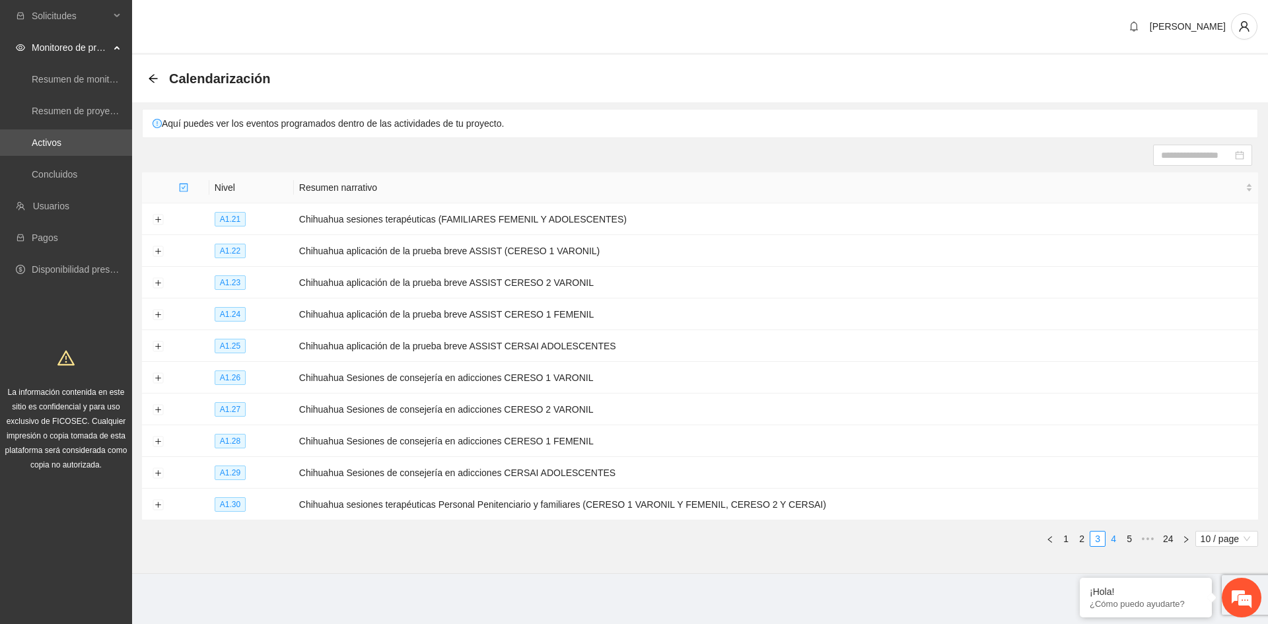
click at [1120, 532] on link "4" at bounding box center [1113, 539] width 15 height 15
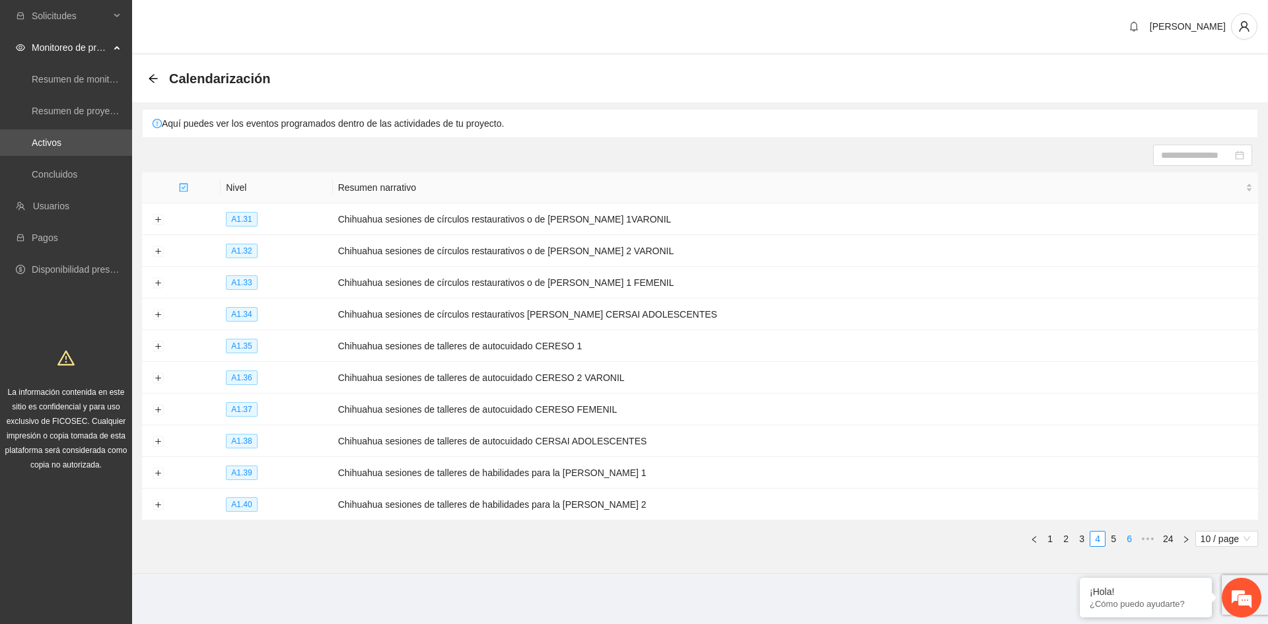
click at [1128, 532] on link "6" at bounding box center [1129, 539] width 15 height 15
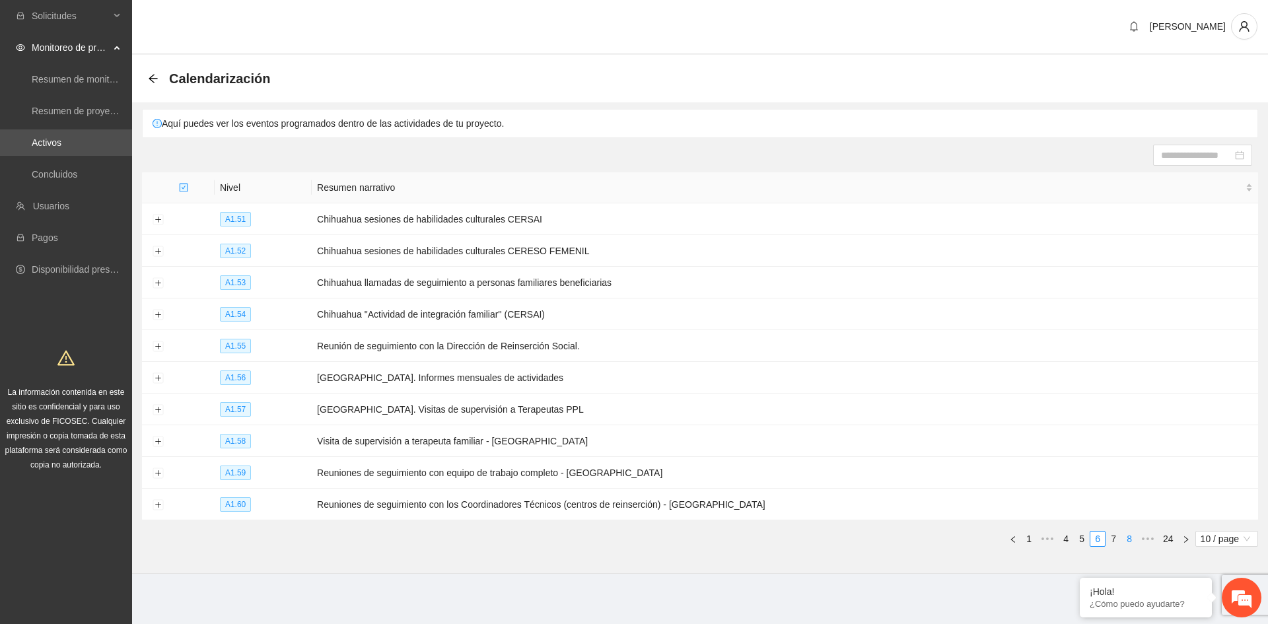
click at [1135, 535] on link "8" at bounding box center [1129, 539] width 15 height 15
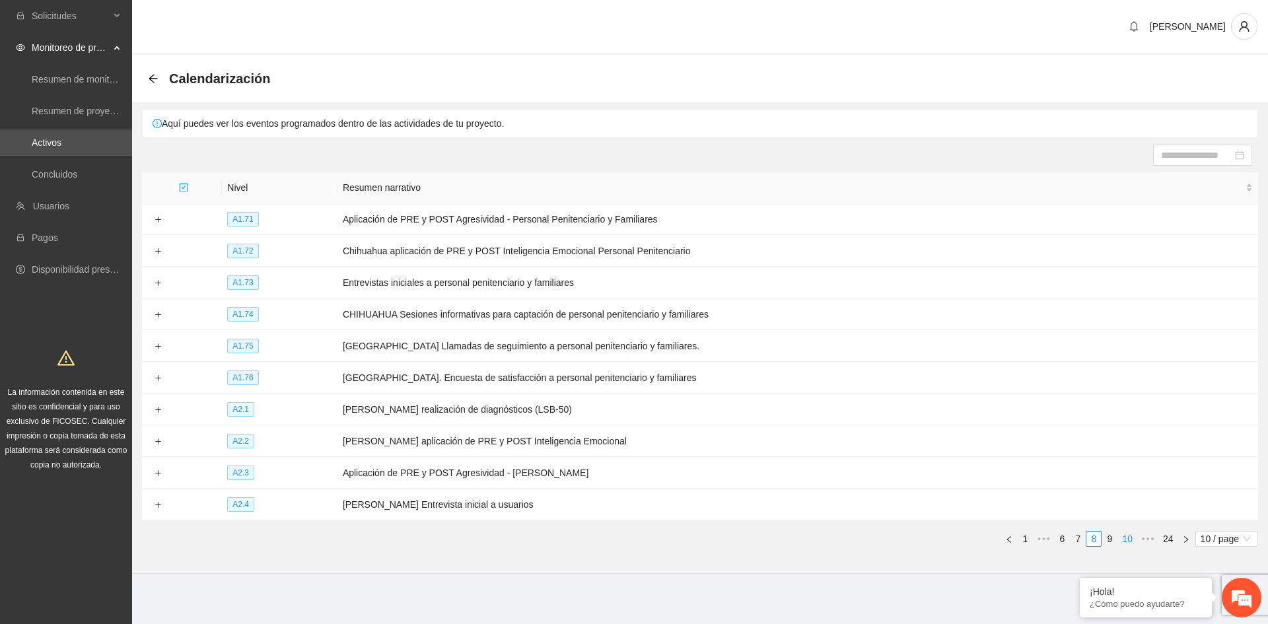
click at [1134, 534] on link "10" at bounding box center [1127, 539] width 18 height 15
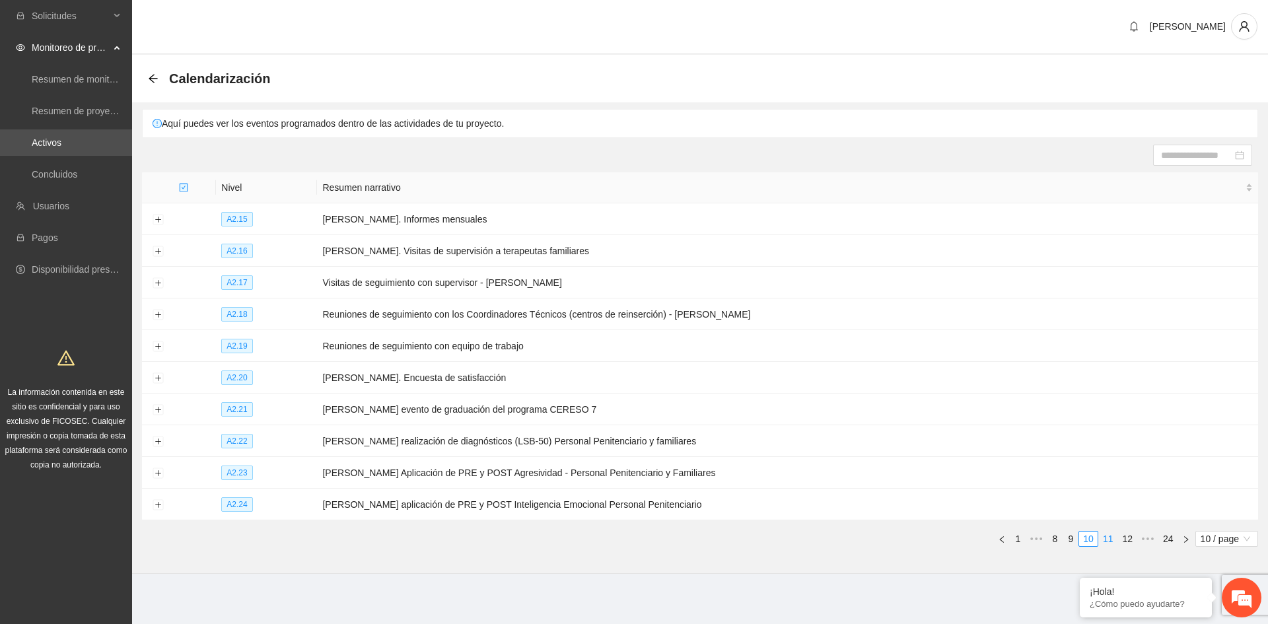
click at [1105, 533] on link "11" at bounding box center [1108, 539] width 18 height 15
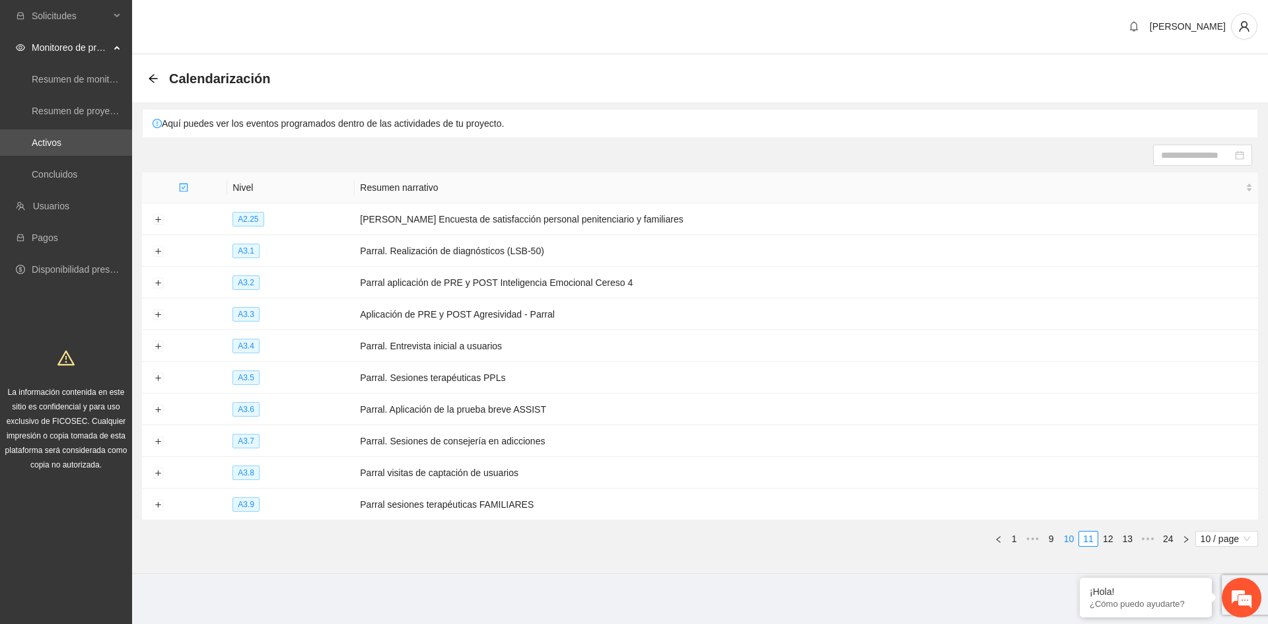
click at [1073, 532] on link "10" at bounding box center [1069, 539] width 18 height 15
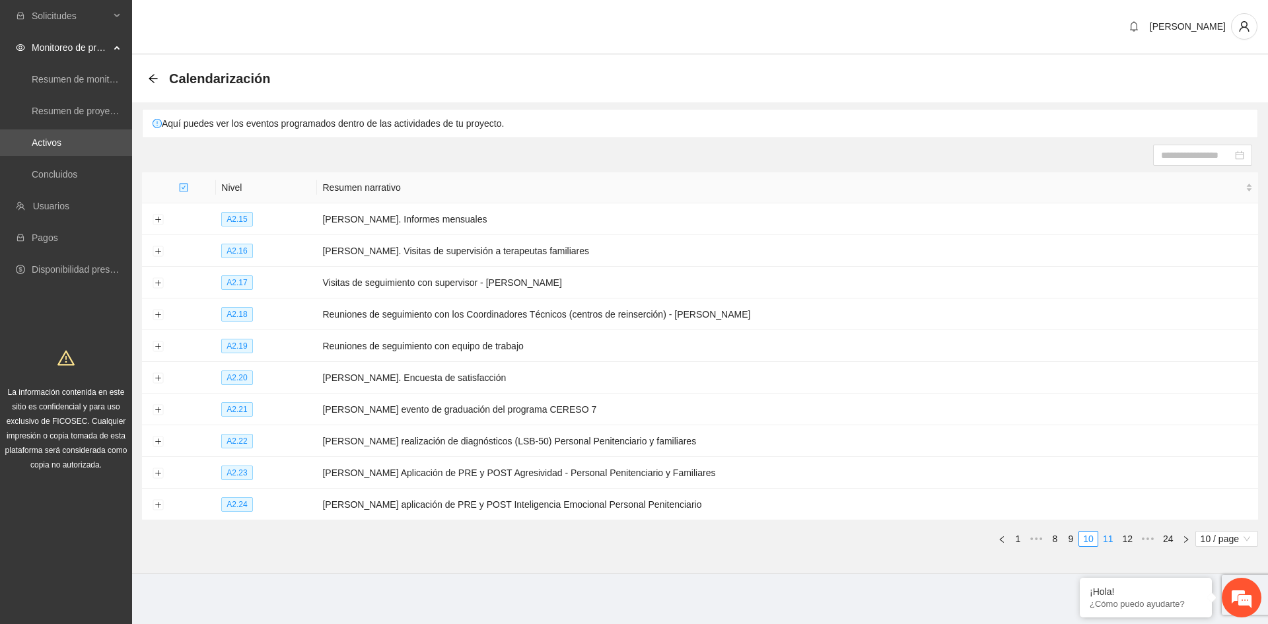
click at [1107, 534] on link "11" at bounding box center [1108, 539] width 18 height 15
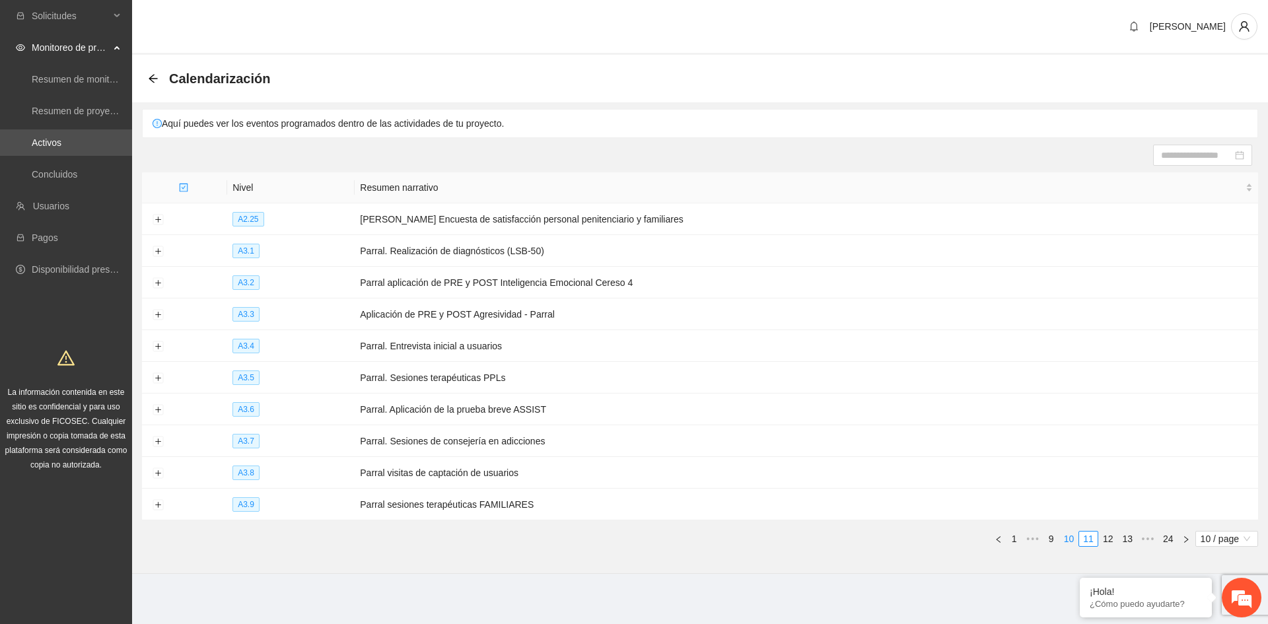
click at [1073, 536] on link "10" at bounding box center [1069, 539] width 18 height 15
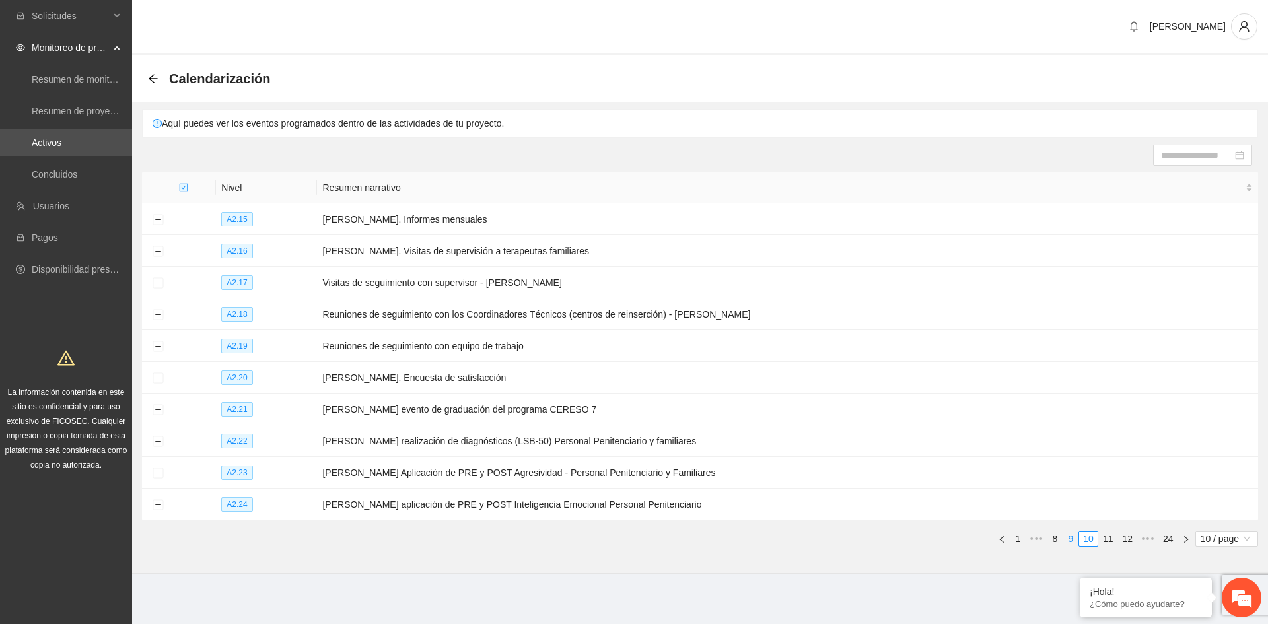
click at [1075, 535] on link "9" at bounding box center [1070, 539] width 15 height 15
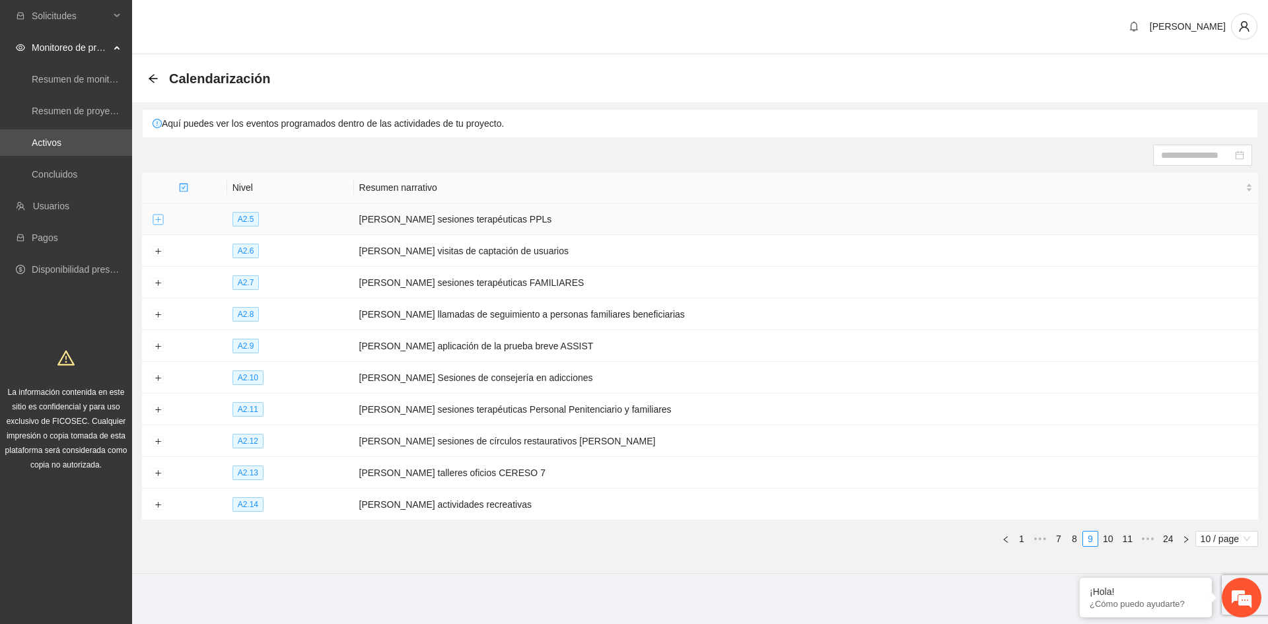
click at [155, 218] on button "Expand row" at bounding box center [158, 220] width 11 height 11
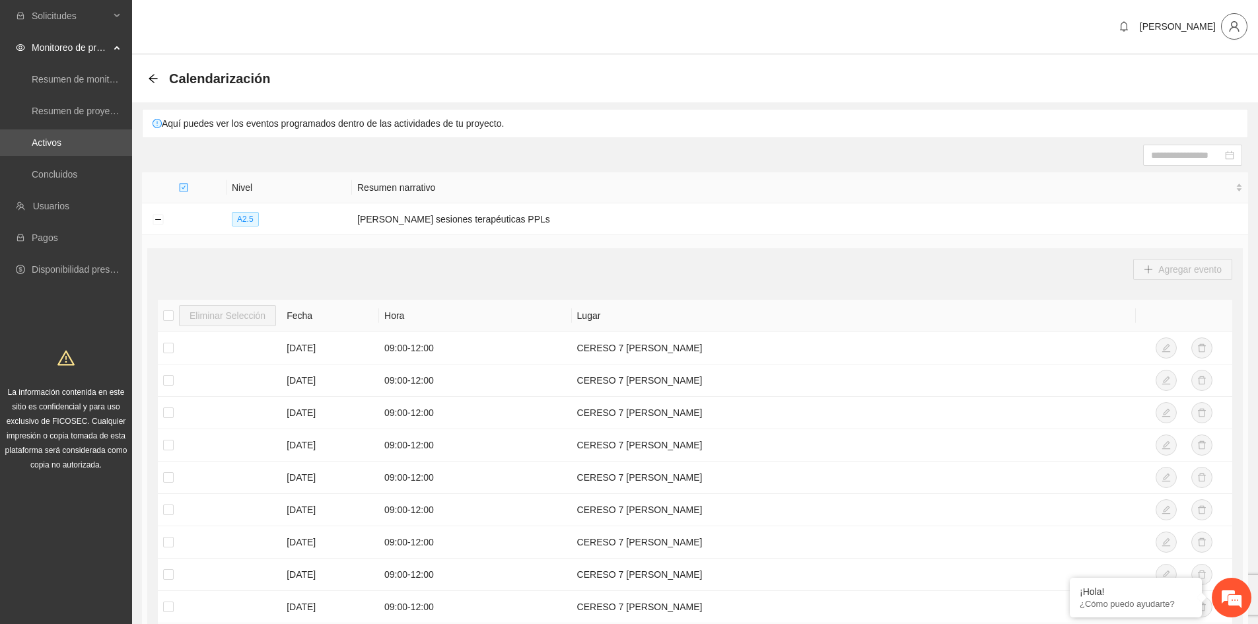
click at [1234, 33] on button "button" at bounding box center [1234, 26] width 26 height 26
click at [1189, 73] on span "Cerrar sesión" at bounding box center [1200, 76] width 83 height 15
